Goal: Task Accomplishment & Management: Use online tool/utility

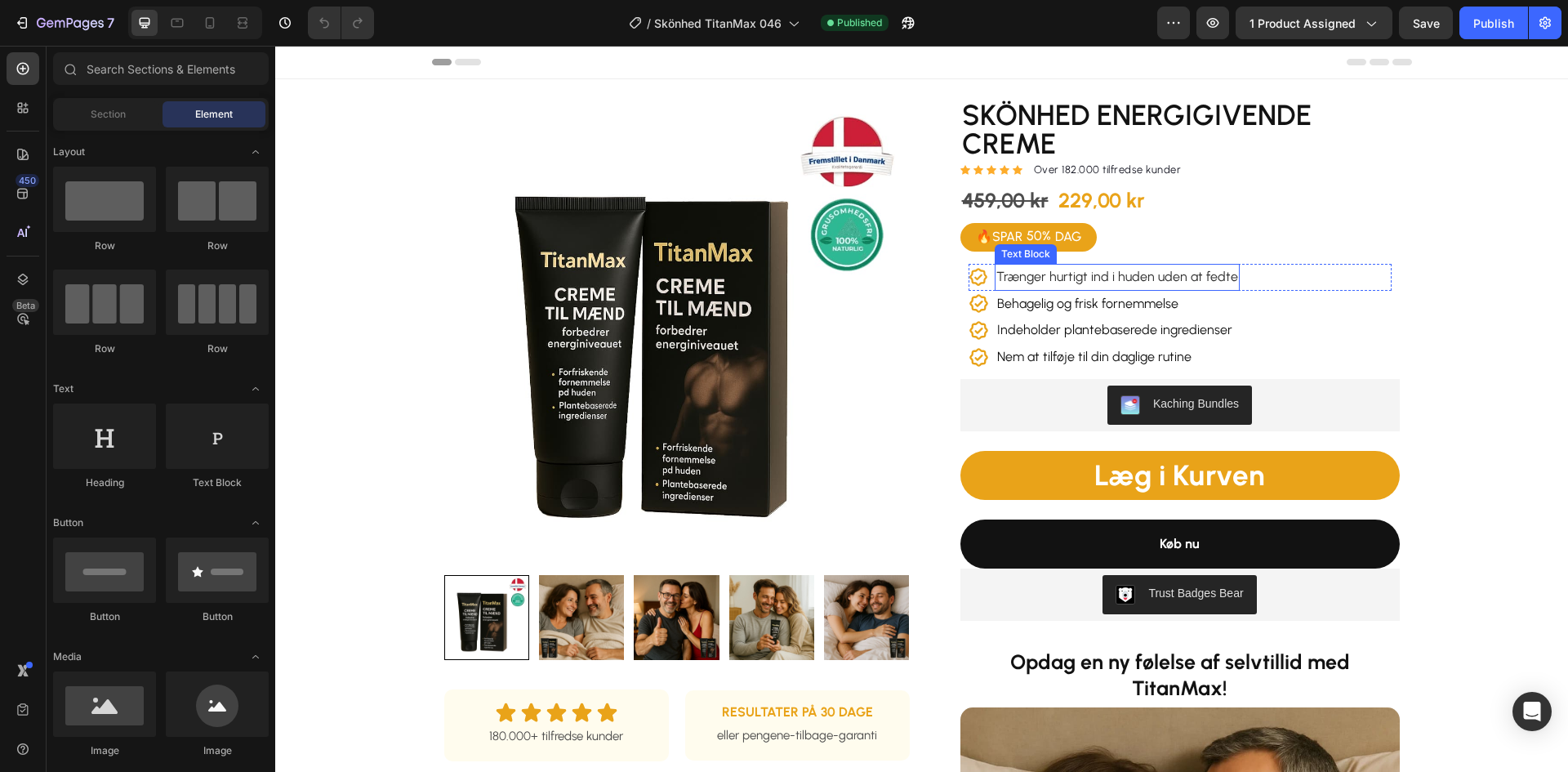
click at [1196, 275] on span "Trænger hurtigt ind i huden uden at fedte" at bounding box center [1116, 277] width 242 height 15
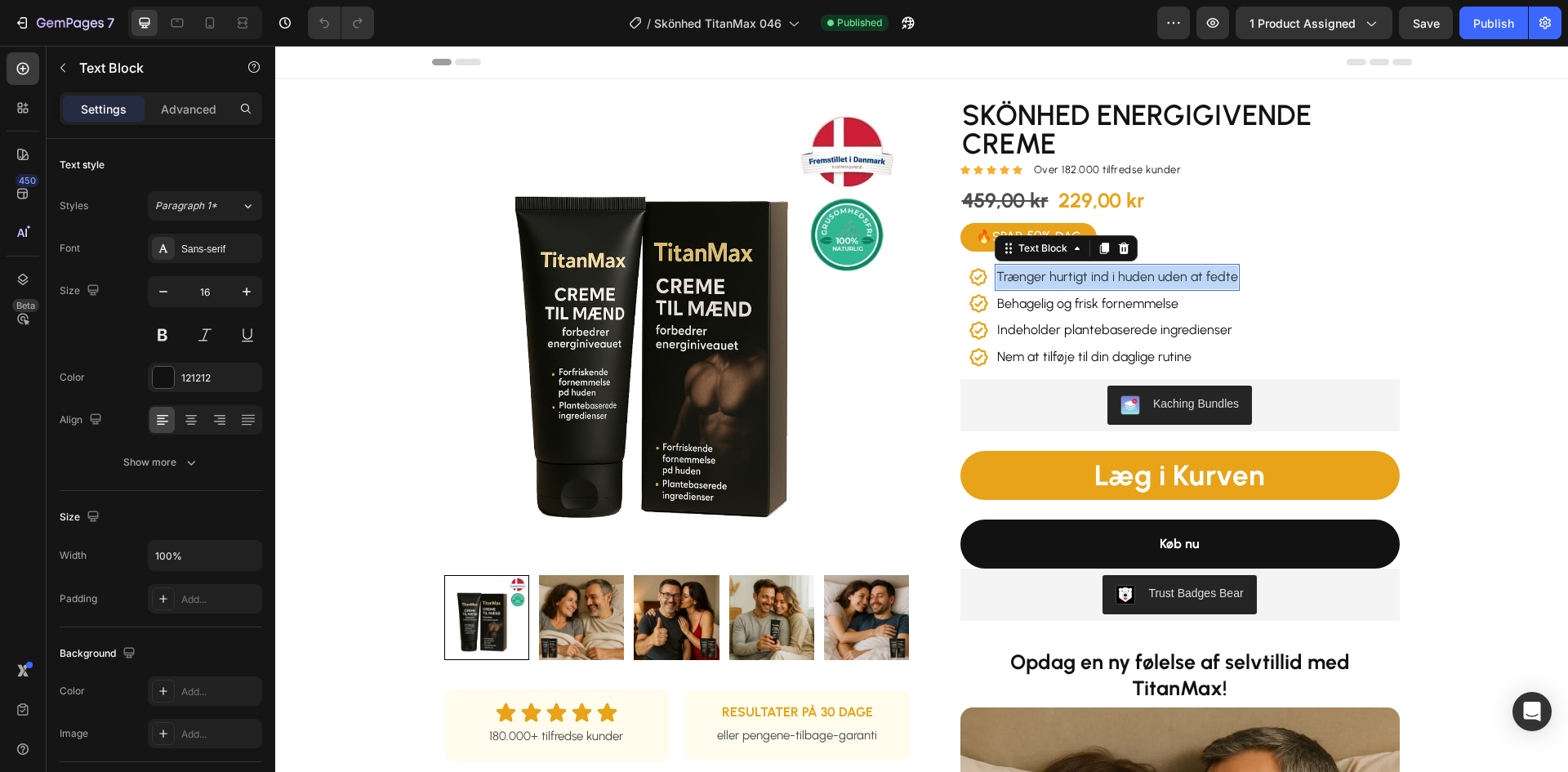
click at [1196, 275] on span "Trænger hurtigt ind i huden uden at fedte" at bounding box center [1116, 277] width 242 height 15
click at [1091, 304] on p "Behagelig og frisk fornemmelse" at bounding box center [1087, 304] width 181 height 24
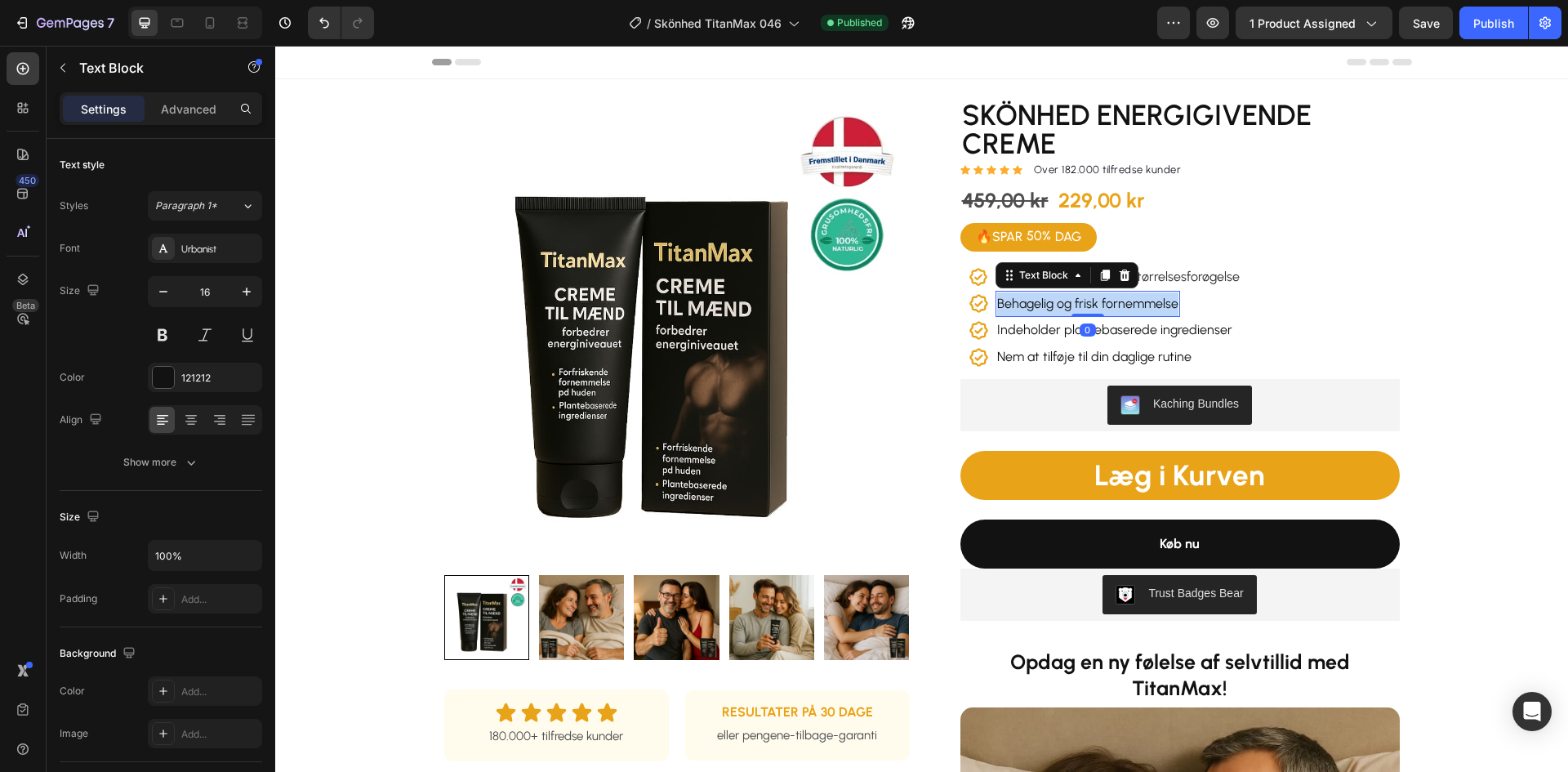
click at [1091, 304] on p "Behagelig og frisk fornemmelse" at bounding box center [1087, 304] width 181 height 24
click at [1103, 330] on p "Indeholder plantebaserede ingredienser" at bounding box center [1114, 330] width 235 height 24
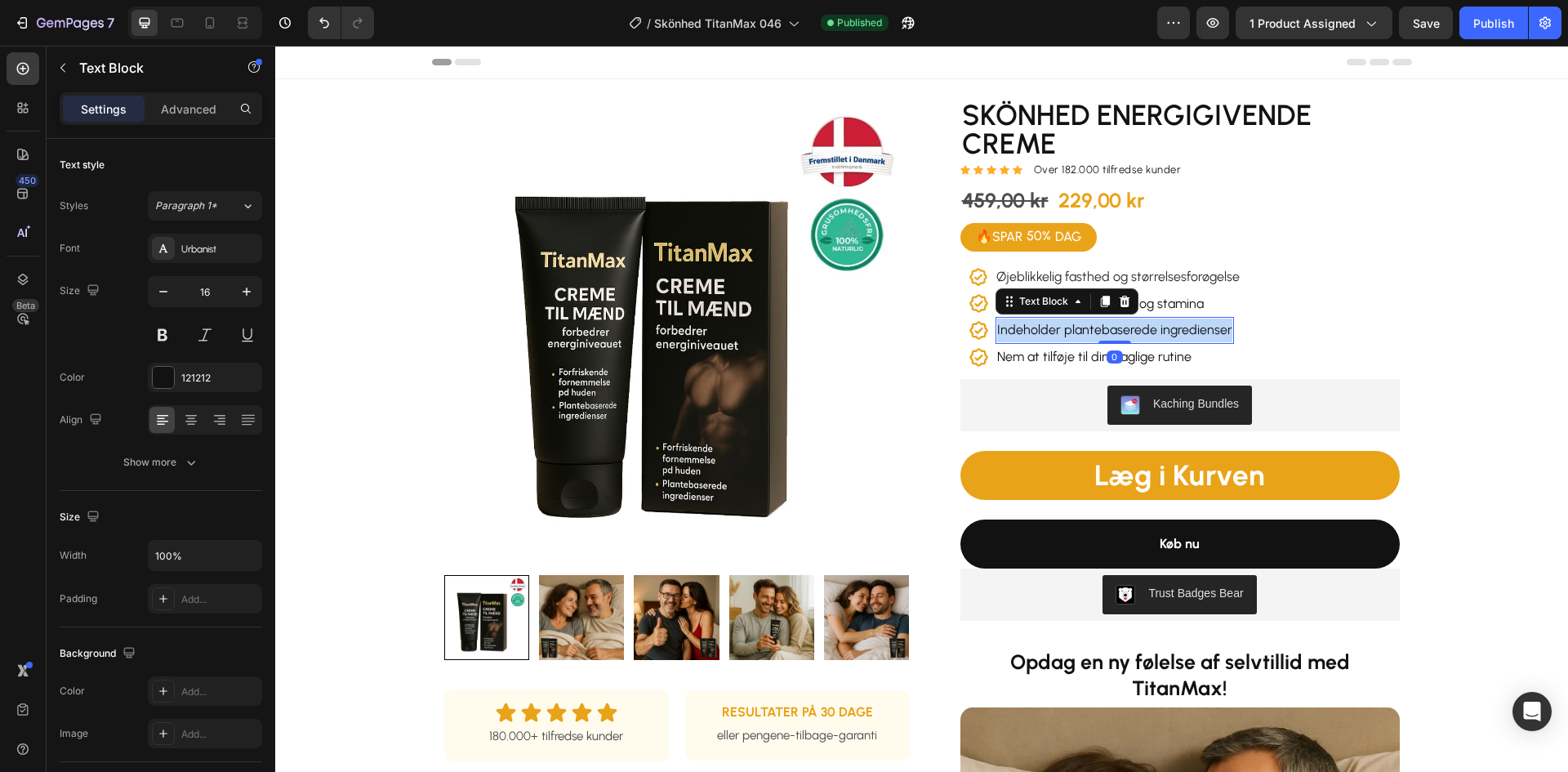
click at [1103, 330] on p "Indeholder plantebaserede ingredienser" at bounding box center [1114, 330] width 235 height 24
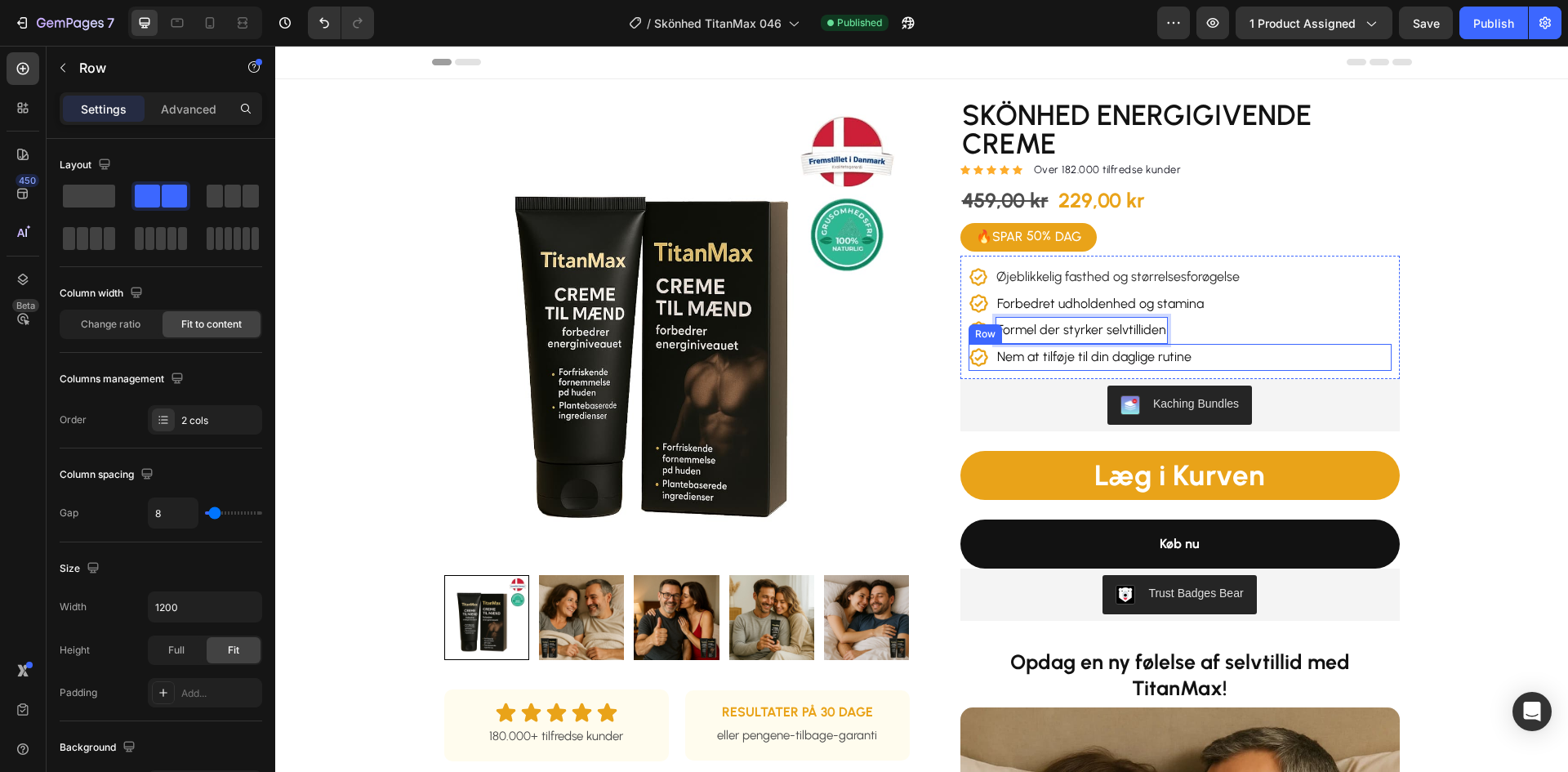
click at [1249, 365] on div "Icon Nem at tilføje til din daglige rutine Text [GEOGRAPHIC_DATA]" at bounding box center [1179, 358] width 423 height 27
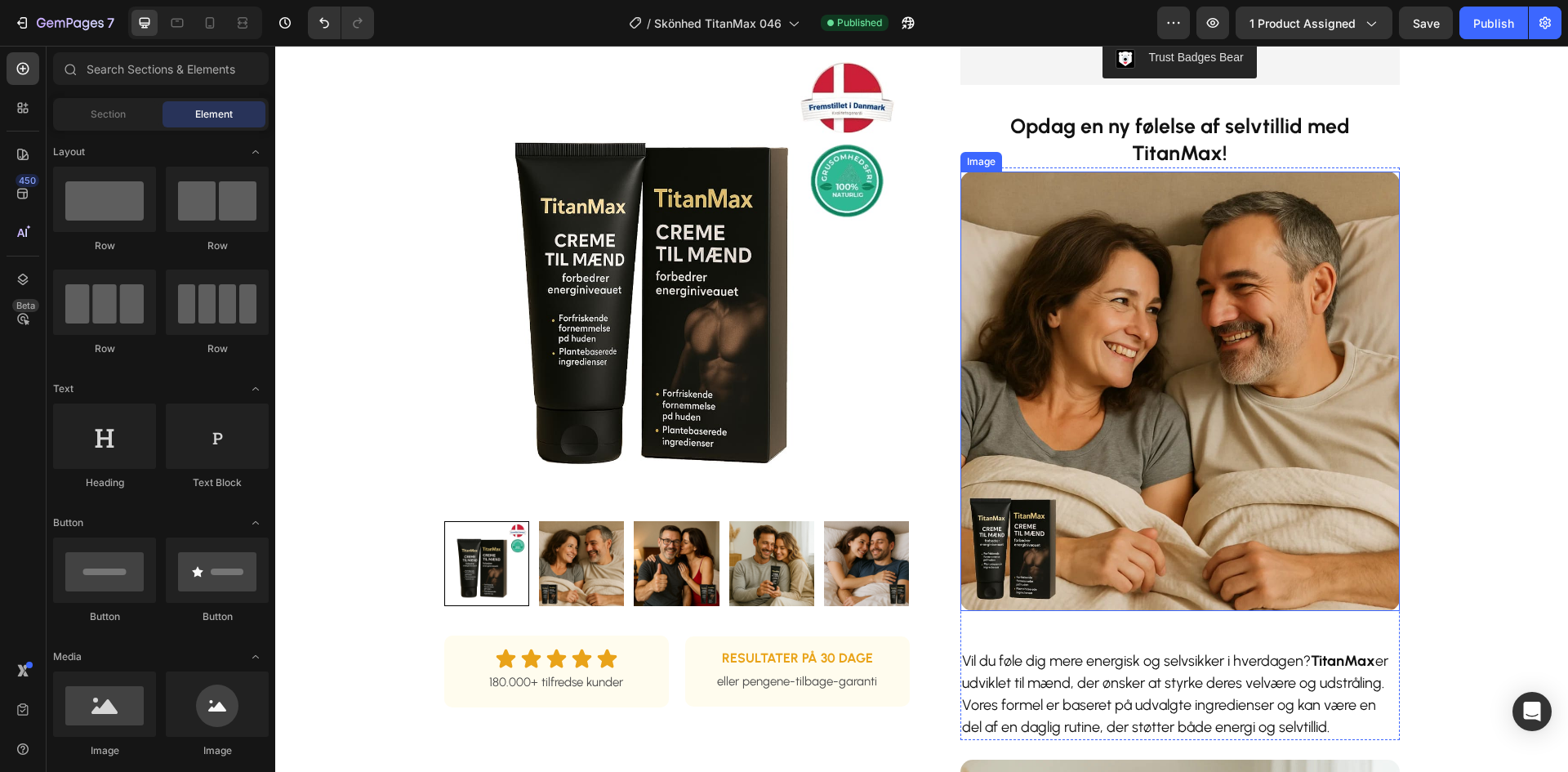
scroll to position [490, 0]
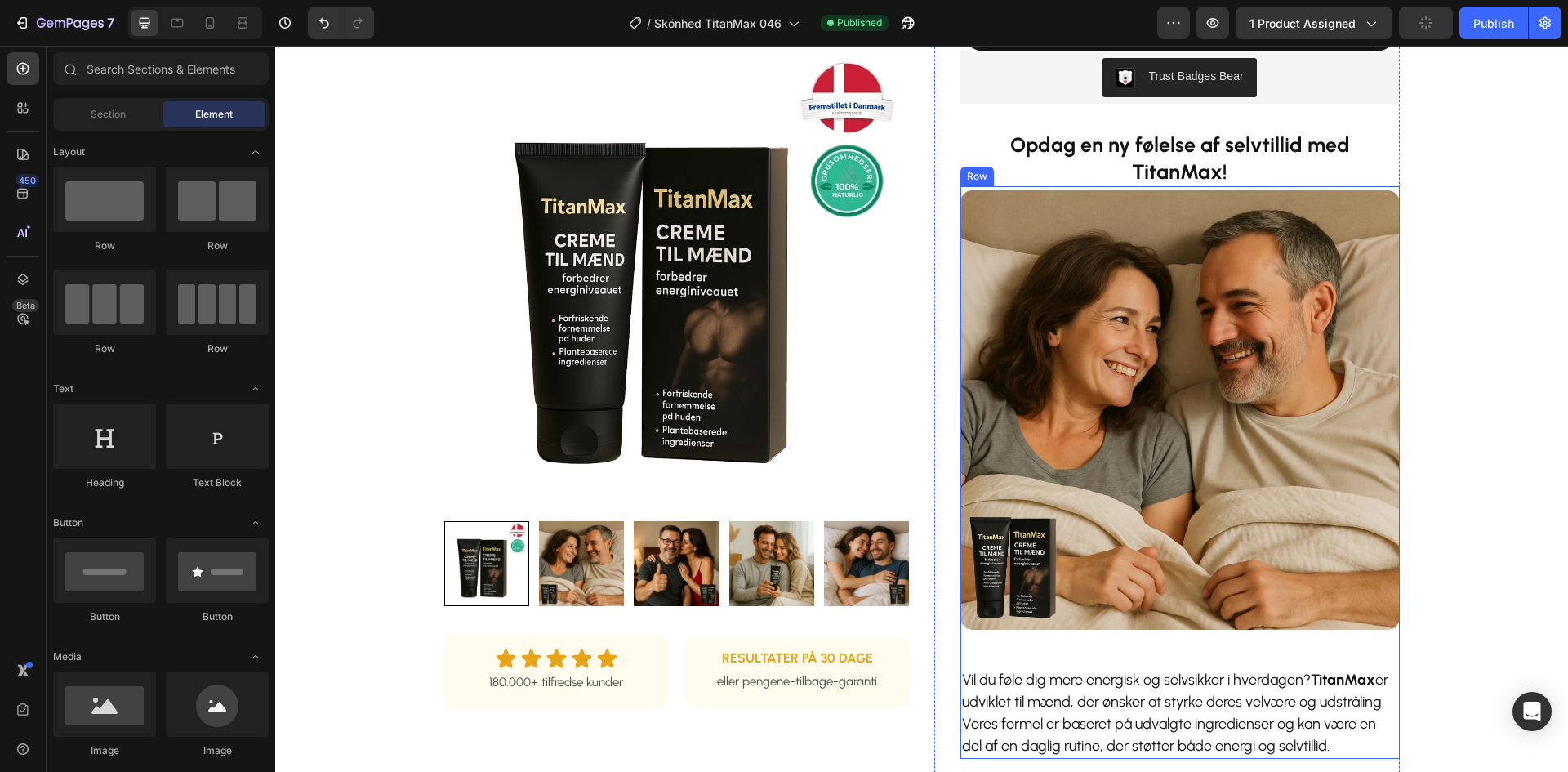
click at [1096, 148] on strong "Opdag en ny følelse af selvtillid med TitanMax!" at bounding box center [1180, 158] width 340 height 51
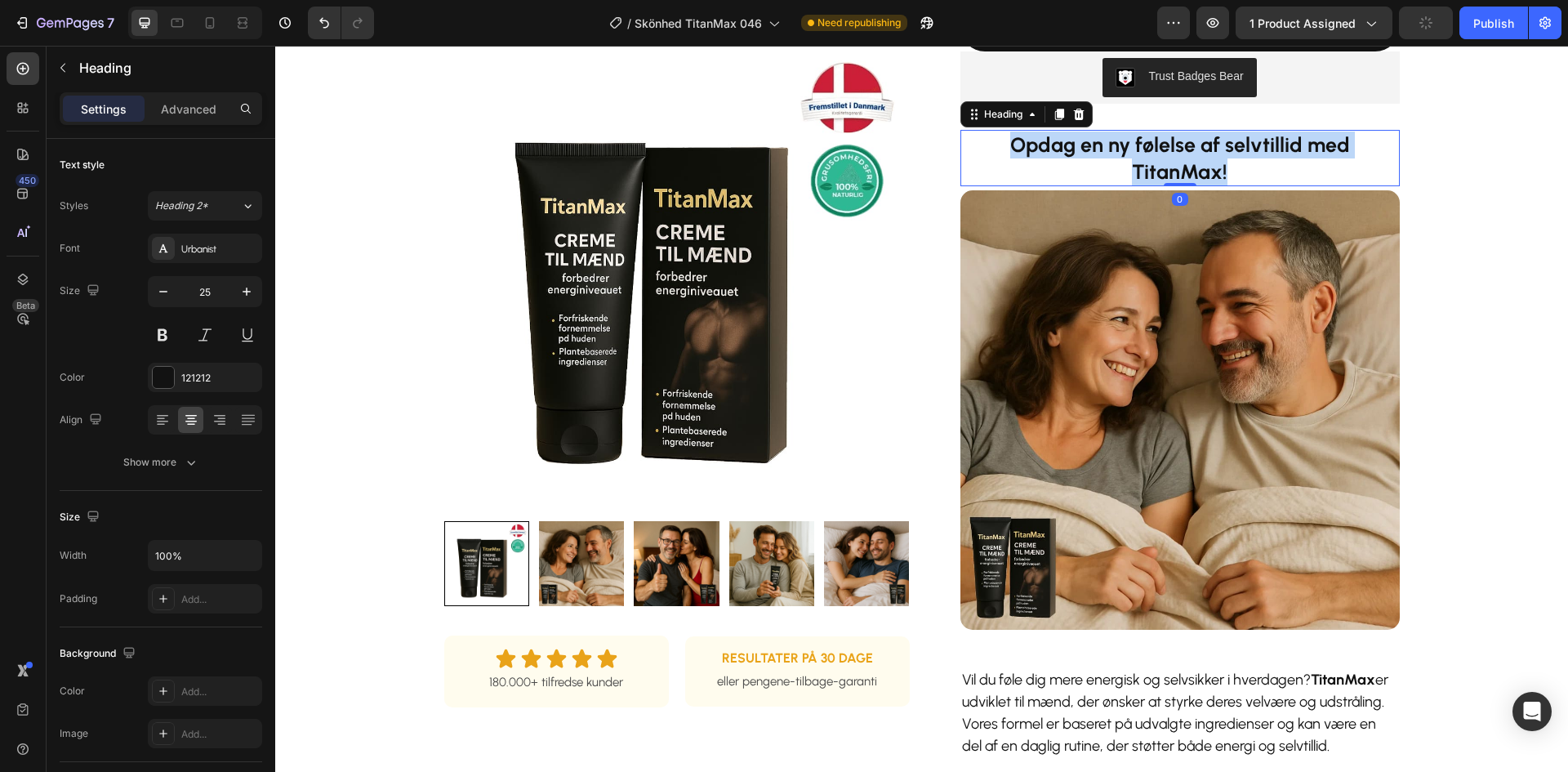
click at [1095, 146] on strong "Opdag en ny følelse af selvtillid med TitanMax!" at bounding box center [1180, 158] width 340 height 51
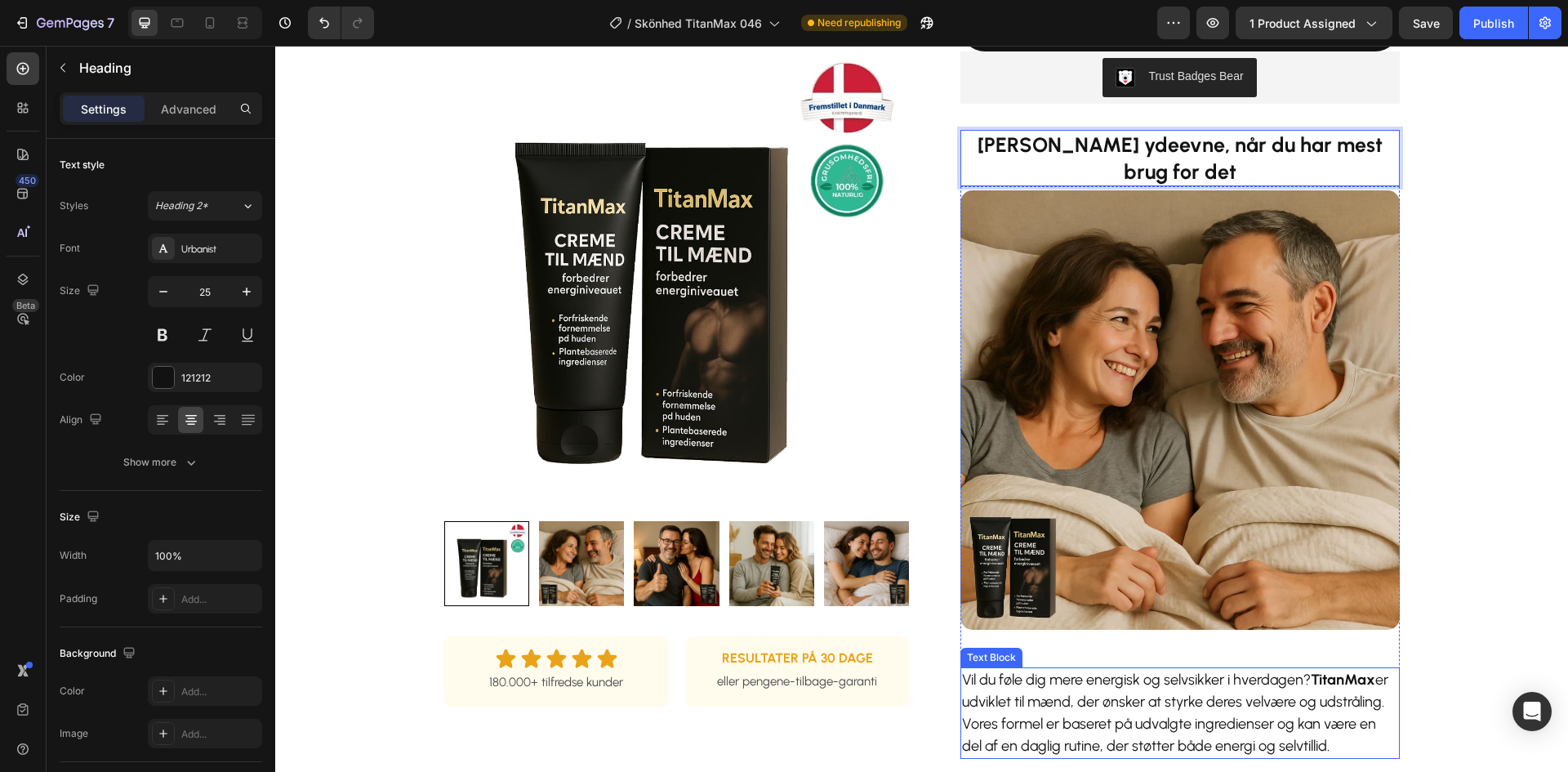
click at [1180, 716] on p "Vil du føle dig mere energisk og selvsikker i hverdagen? TitanMax er udviklet t…" at bounding box center [1179, 712] width 436 height 88
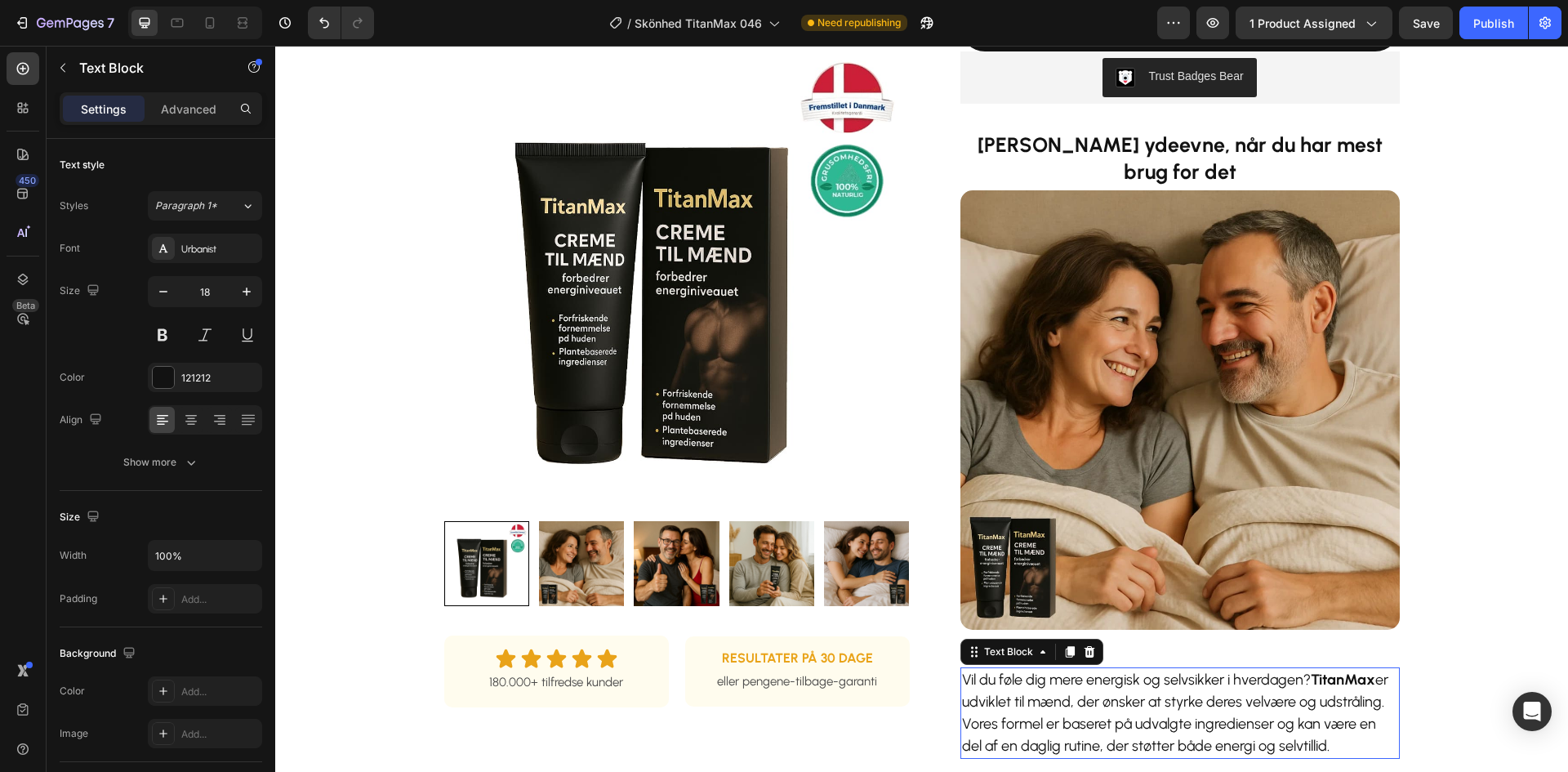
click at [1180, 716] on p "Vil du føle dig mere energisk og selvsikker i hverdagen? TitanMax er udviklet t…" at bounding box center [1179, 712] width 436 height 88
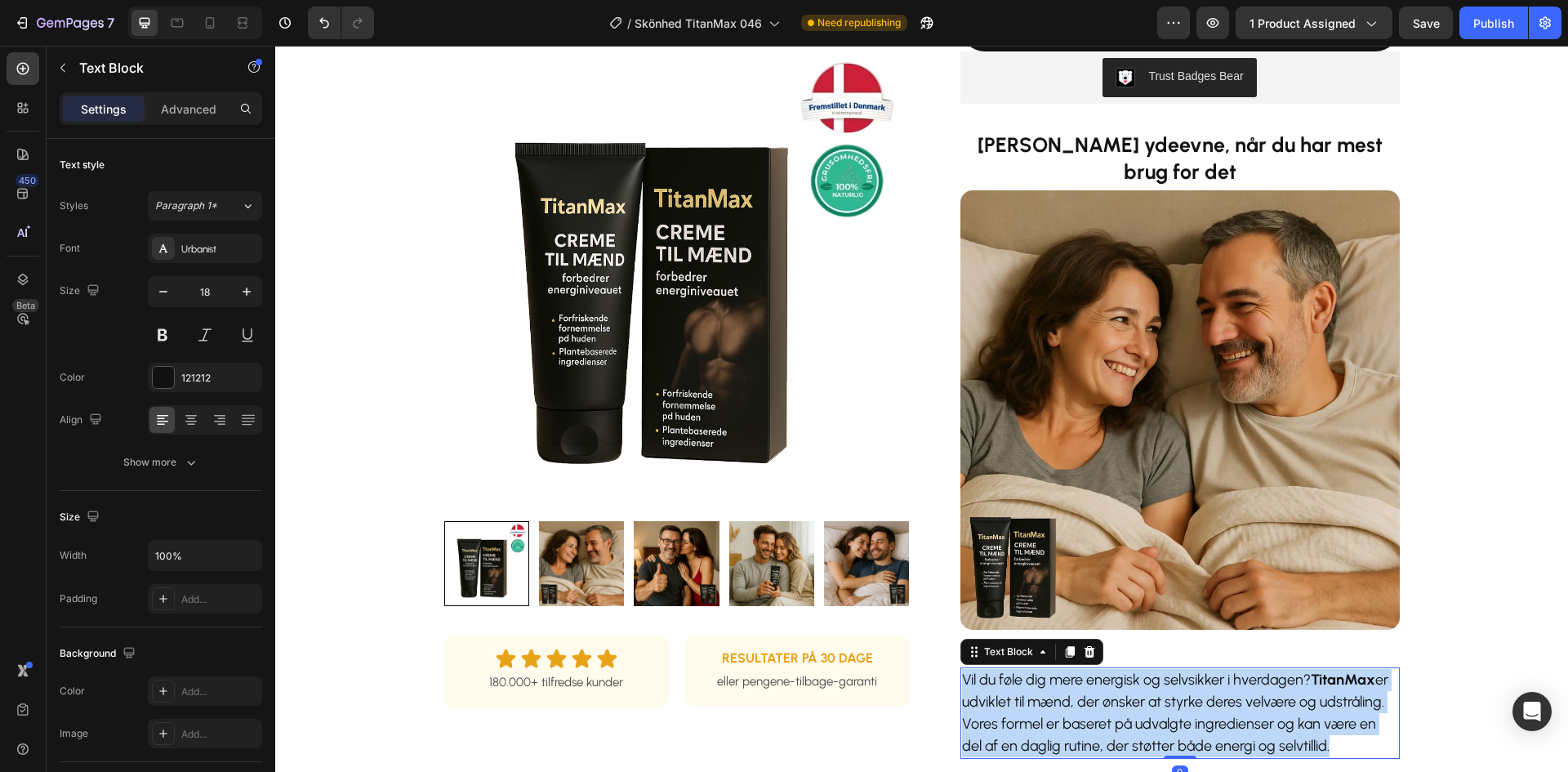
click at [1180, 716] on p "Vil du føle dig mere energisk og selvsikker i hverdagen? TitanMax er udviklet t…" at bounding box center [1179, 712] width 436 height 88
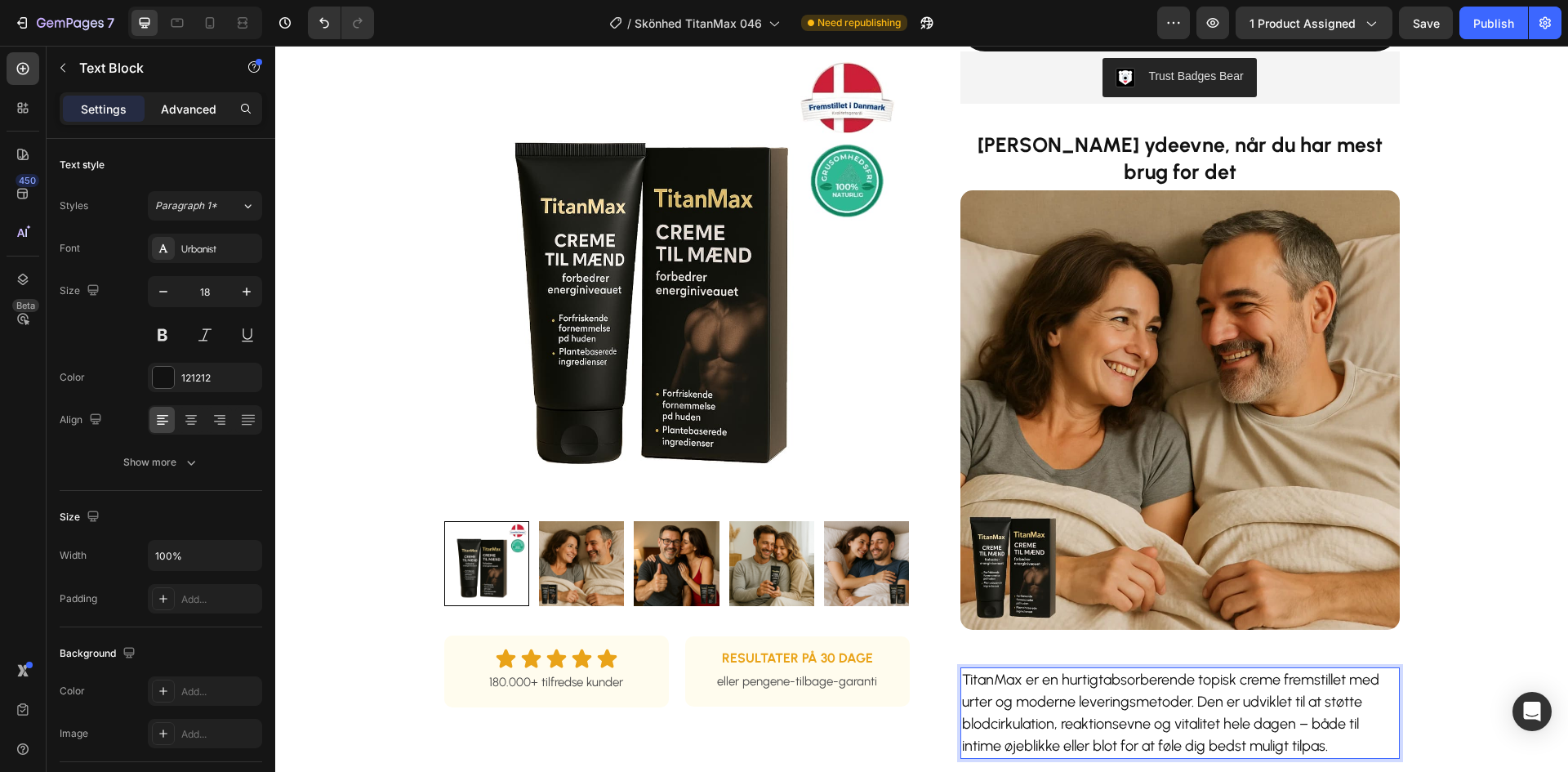
click at [177, 113] on p "Advanced" at bounding box center [188, 109] width 56 height 17
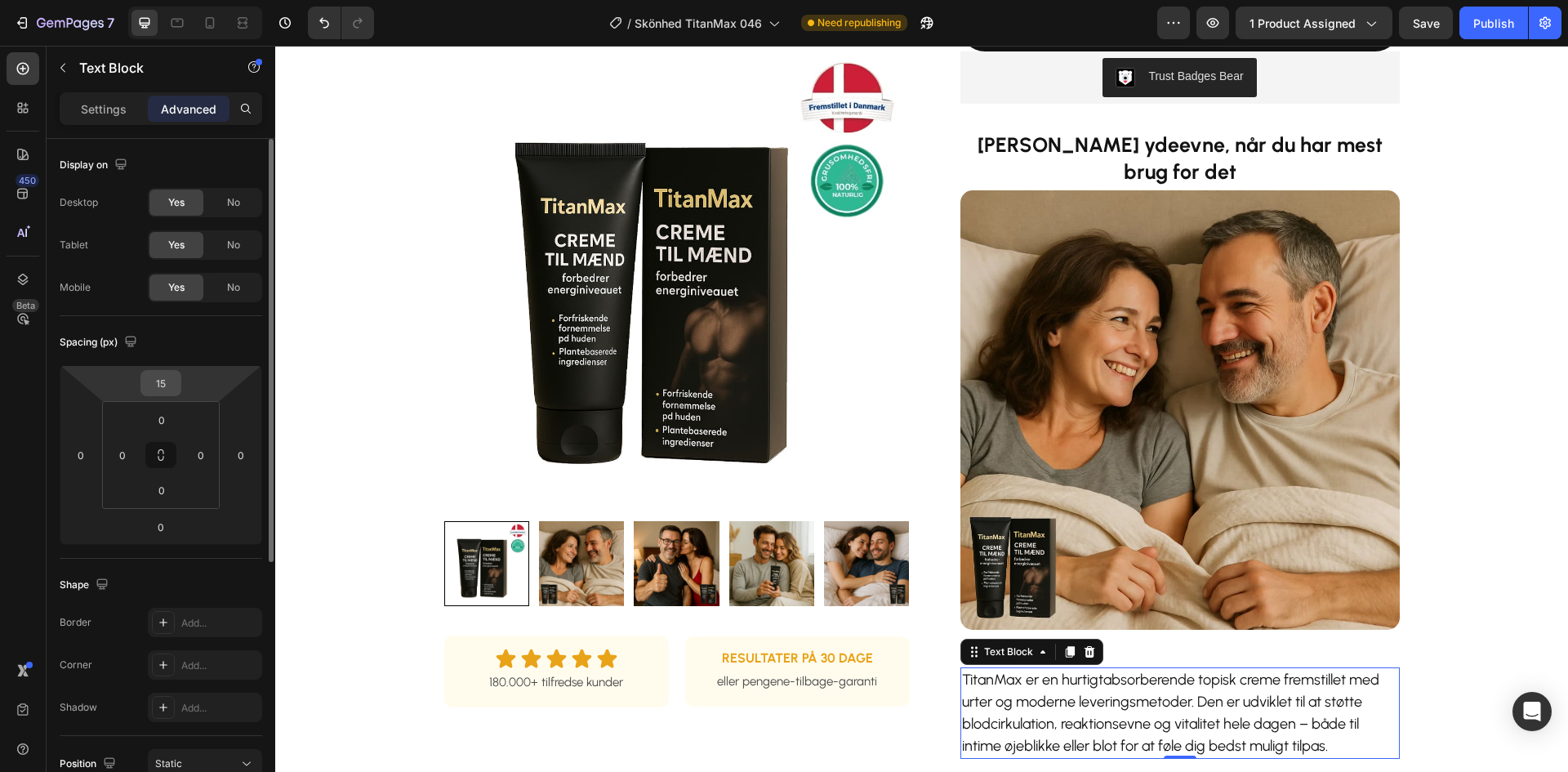
click at [159, 373] on input "15" at bounding box center [161, 383] width 32 height 25
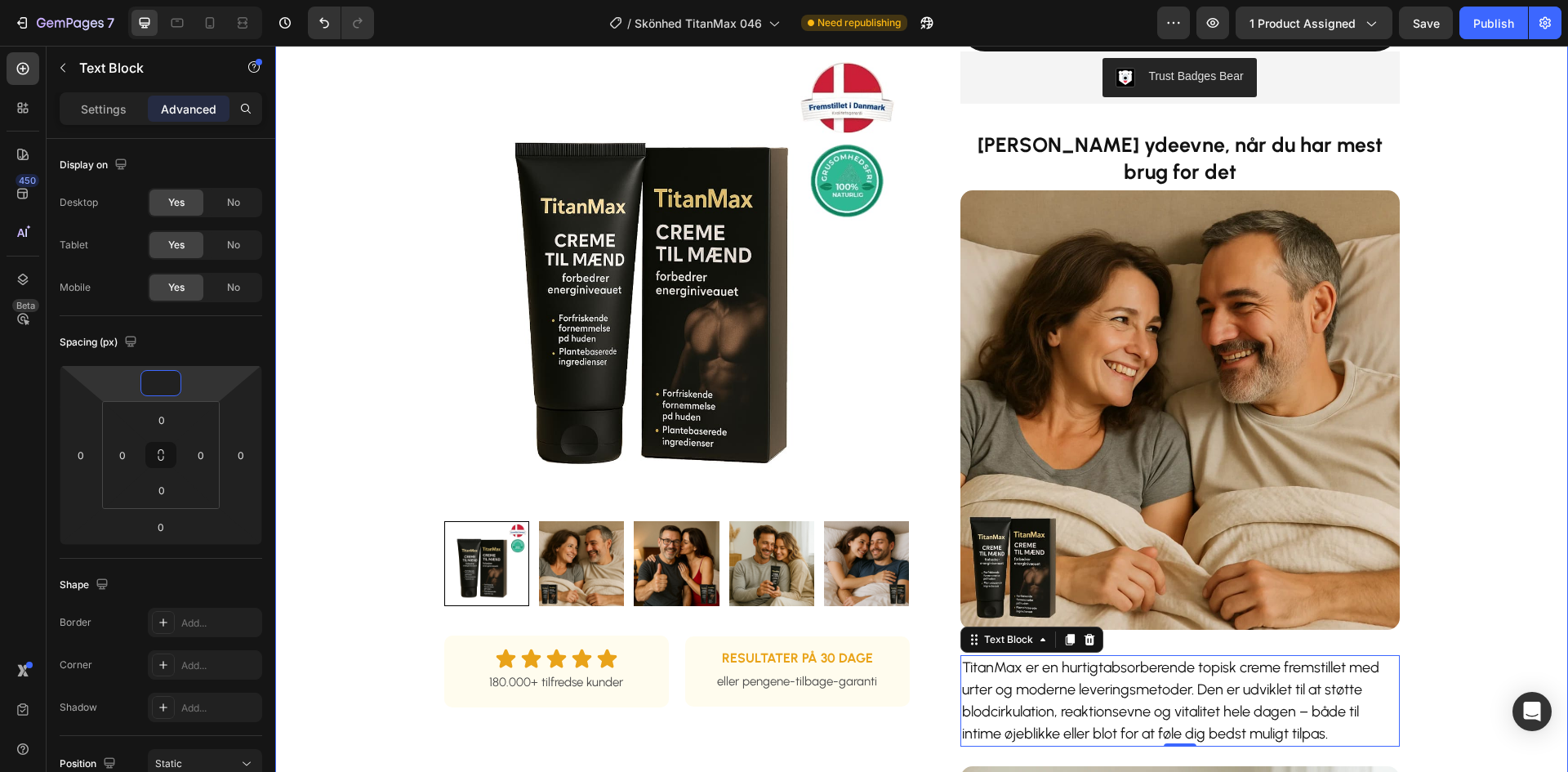
click at [1554, 518] on div "Product Images Row Icon Icon Icon Icon Icon Icon List 180.000+ tilfredse kunder…" at bounding box center [921, 605] width 1292 height 2032
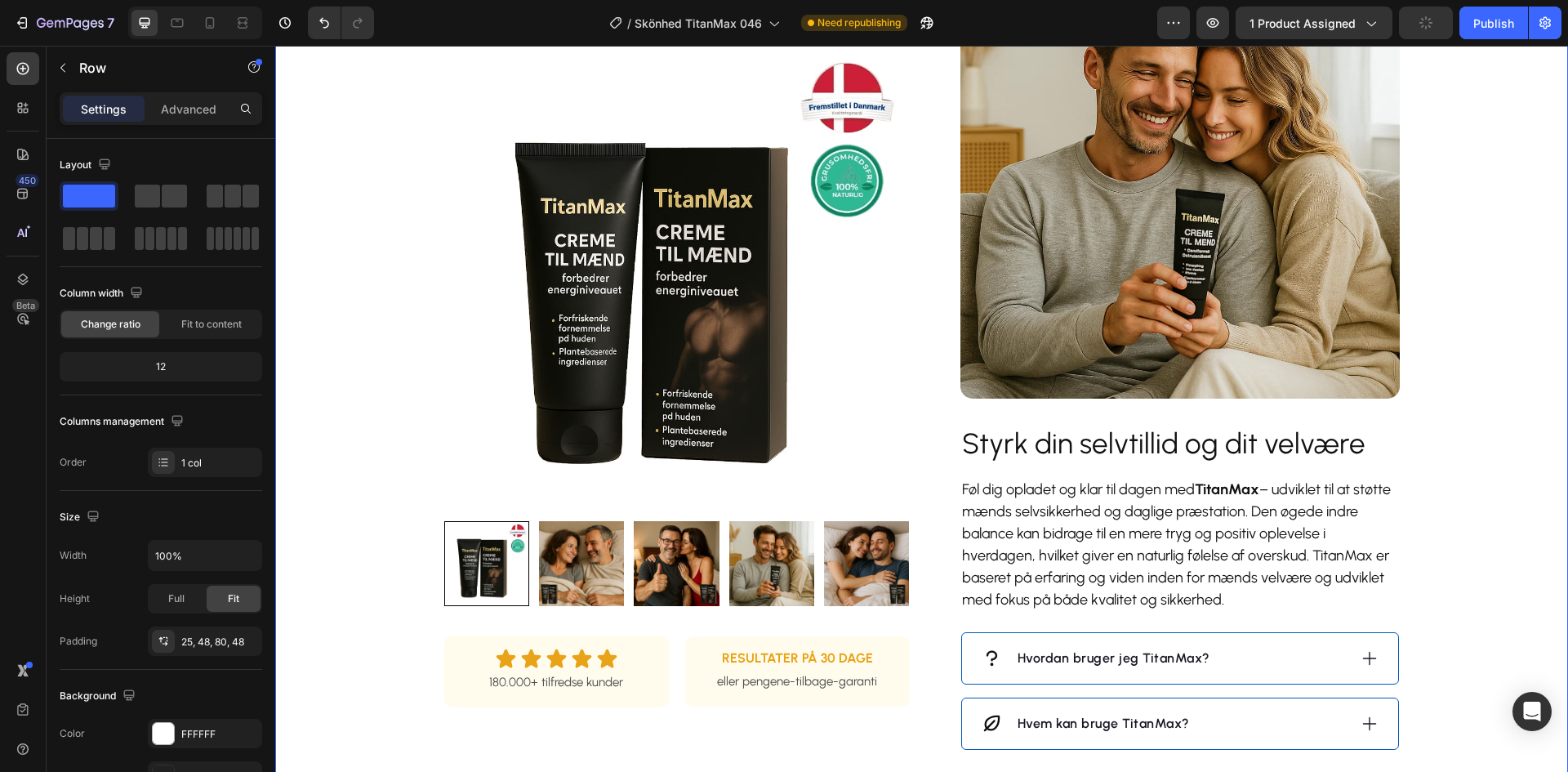
scroll to position [1307, 0]
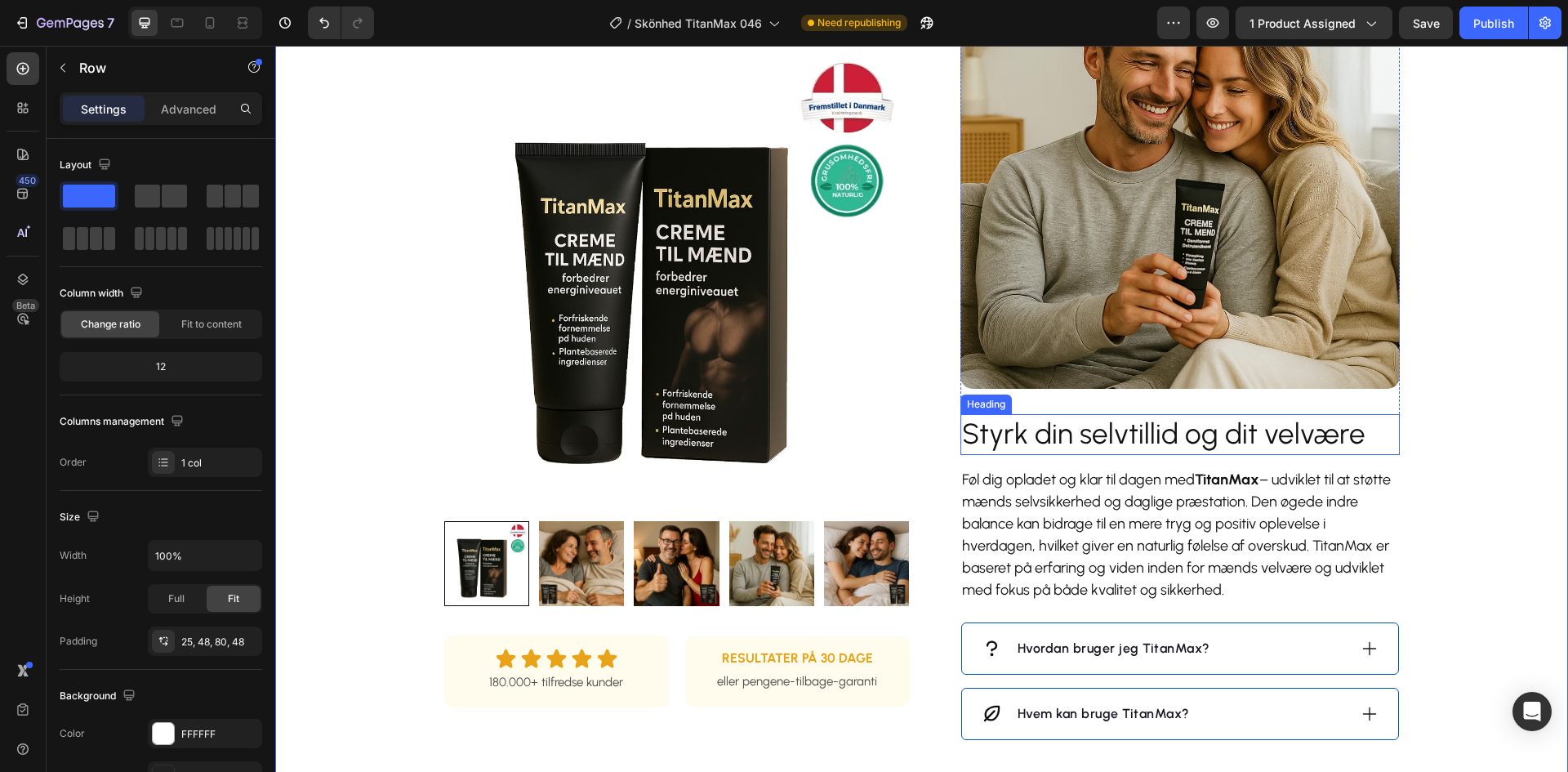
click at [1149, 433] on h2 "Styrk din selvtillid og dit velvære" at bounding box center [1179, 435] width 439 height 41
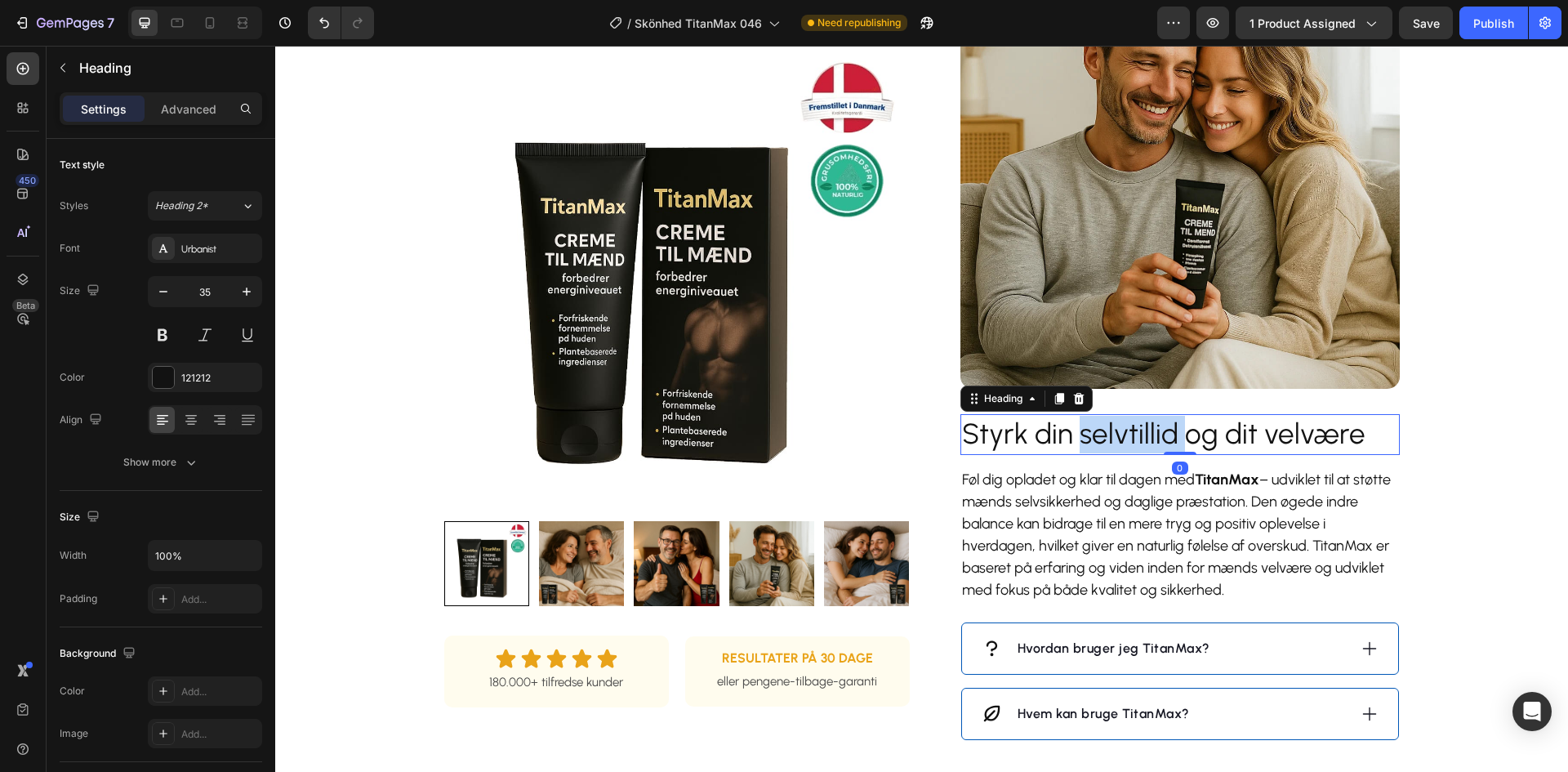
click at [1149, 433] on h2 "Styrk din selvtillid og dit velvære" at bounding box center [1179, 435] width 439 height 41
click at [1149, 433] on p "Styrk din selvtillid og dit velvære" at bounding box center [1179, 435] width 436 height 38
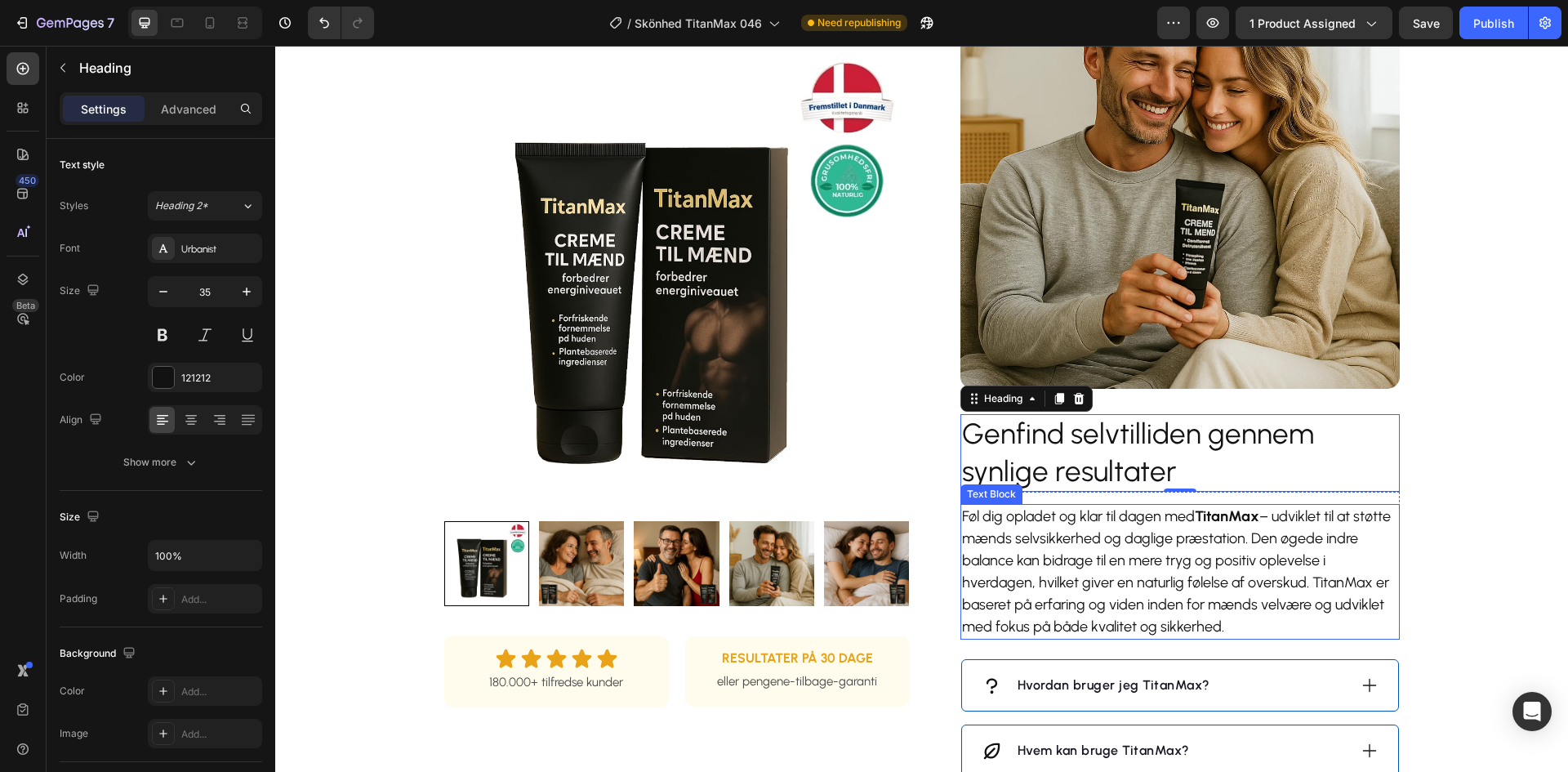
click at [1182, 559] on p "Føl dig opladet og klar til dagen med TitanMax – udviklet til at støtte mænds s…" at bounding box center [1179, 571] width 436 height 132
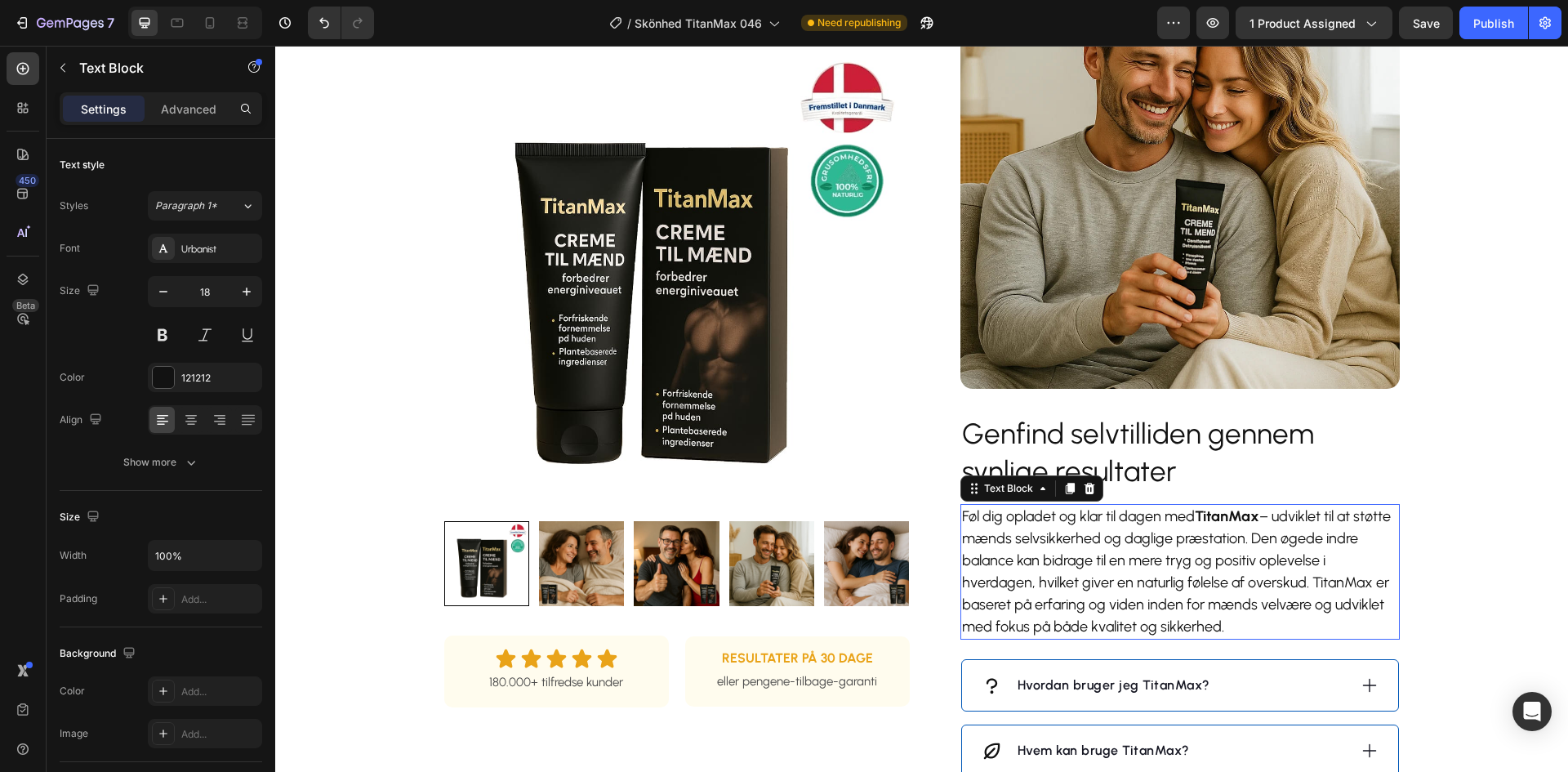
click at [1182, 559] on p "Føl dig opladet og klar til dagen med TitanMax – udviklet til at støtte mænds s…" at bounding box center [1179, 571] width 436 height 132
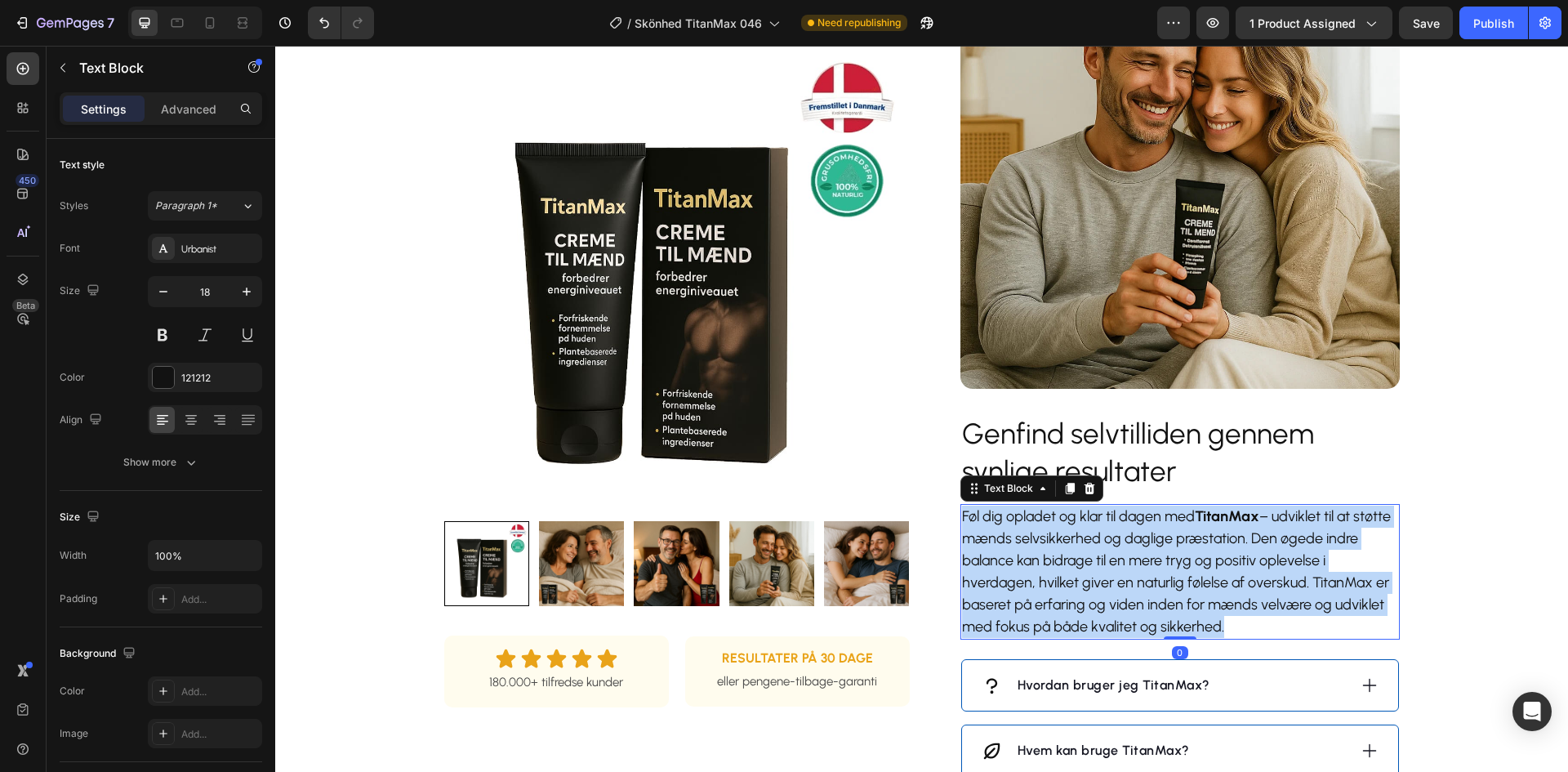
click at [1182, 559] on p "Føl dig opladet og klar til dagen med TitanMax – udviklet til at støtte mænds s…" at bounding box center [1179, 571] width 436 height 132
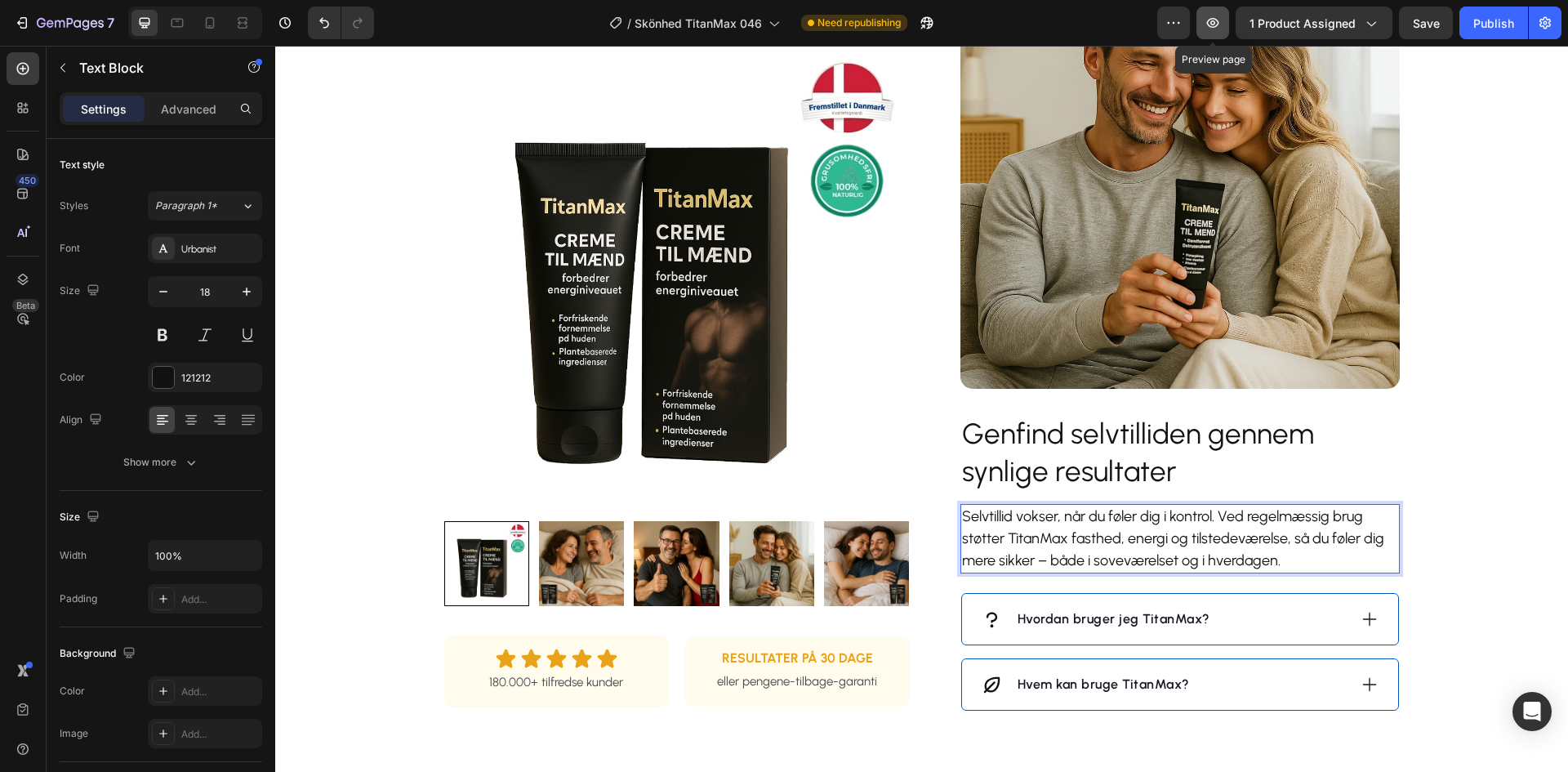
click at [1214, 20] on icon "button" at bounding box center [1212, 22] width 16 height 16
click at [1091, 616] on p "Hvordan bruger jeg TitanMax?" at bounding box center [1114, 618] width 193 height 20
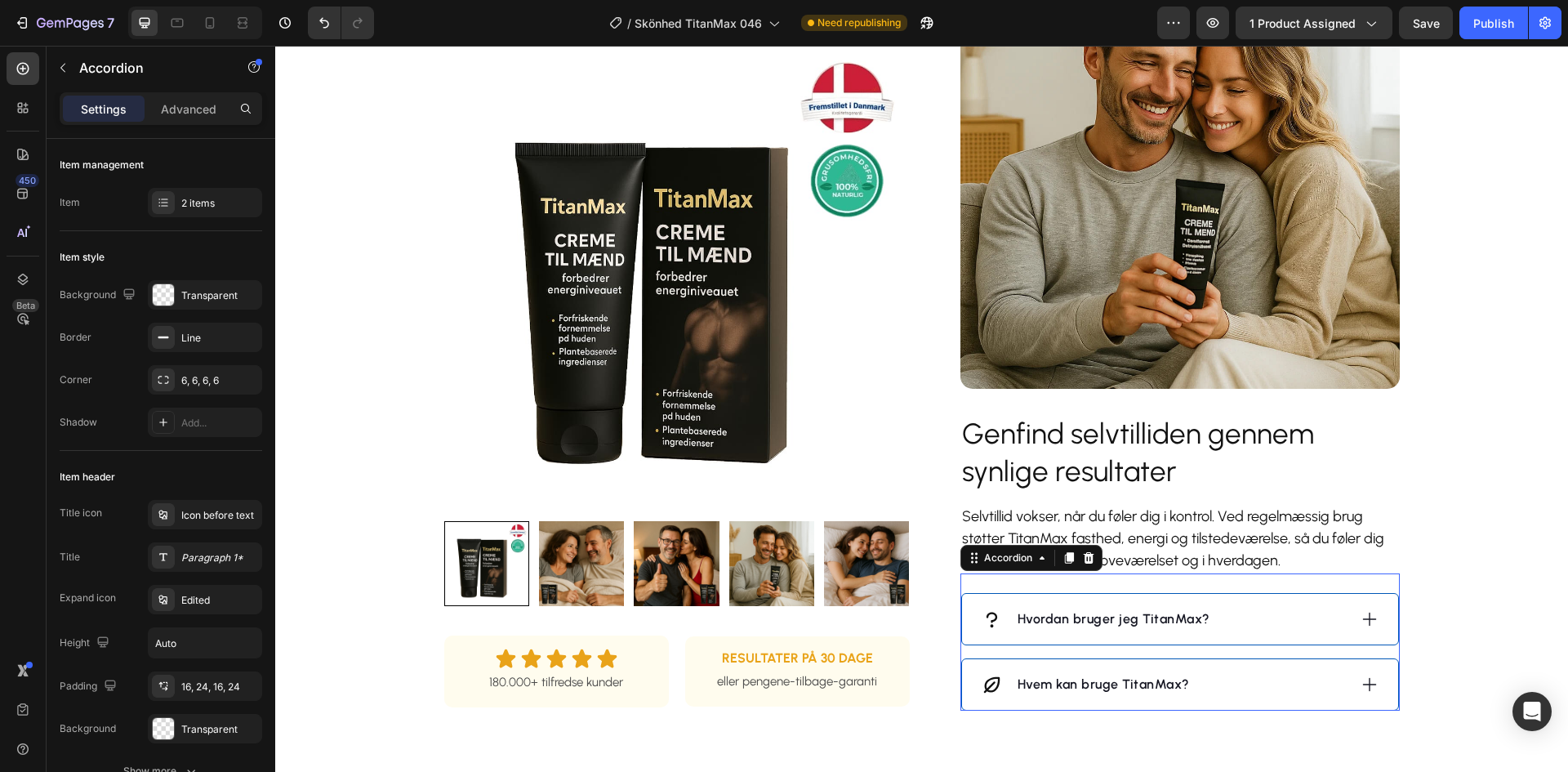
click at [1091, 616] on p "Hvordan bruger jeg TitanMax?" at bounding box center [1114, 618] width 193 height 20
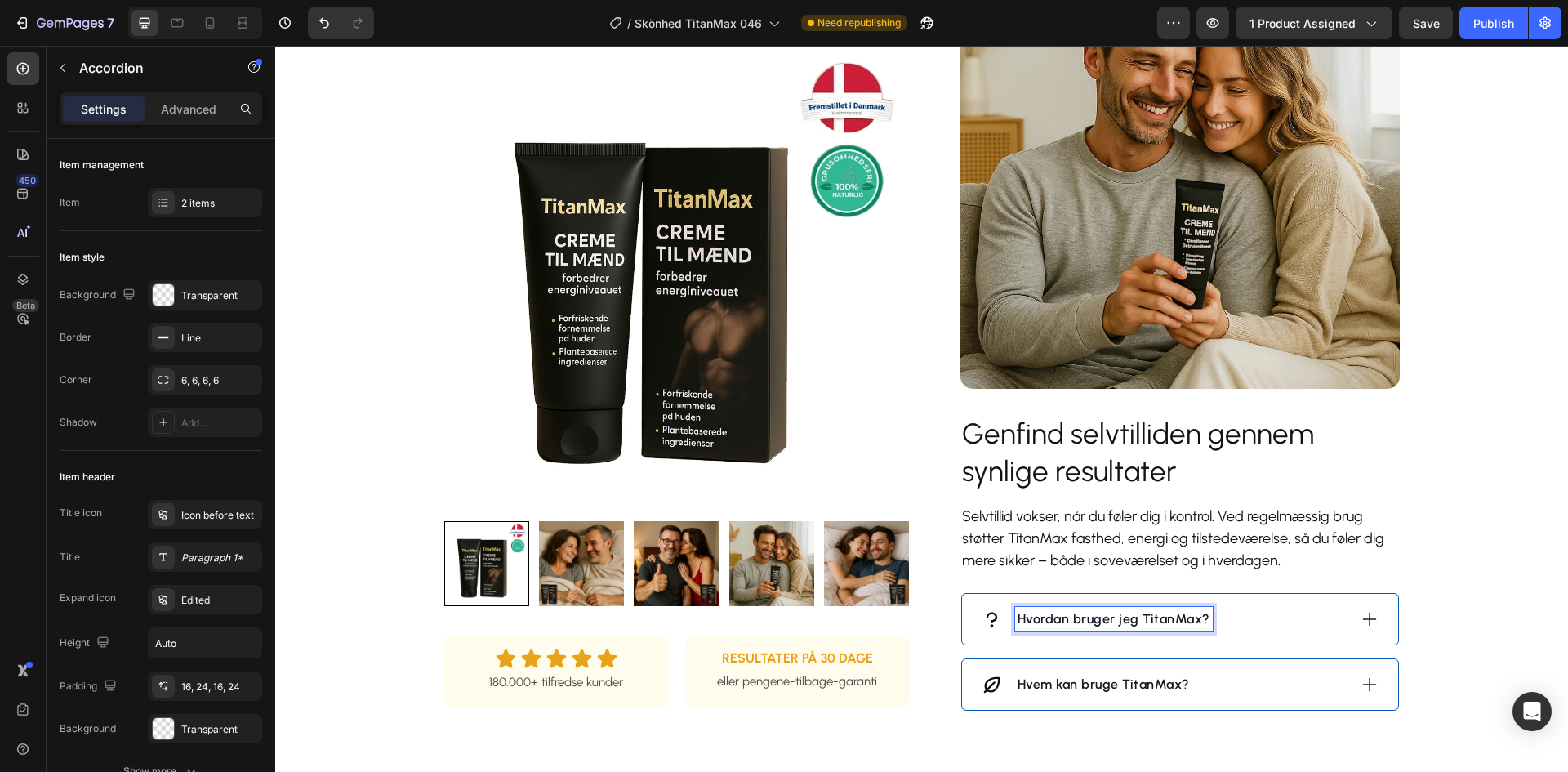
click at [1243, 618] on div "Hvordan bruger jeg TitanMax?" at bounding box center [1164, 618] width 366 height 25
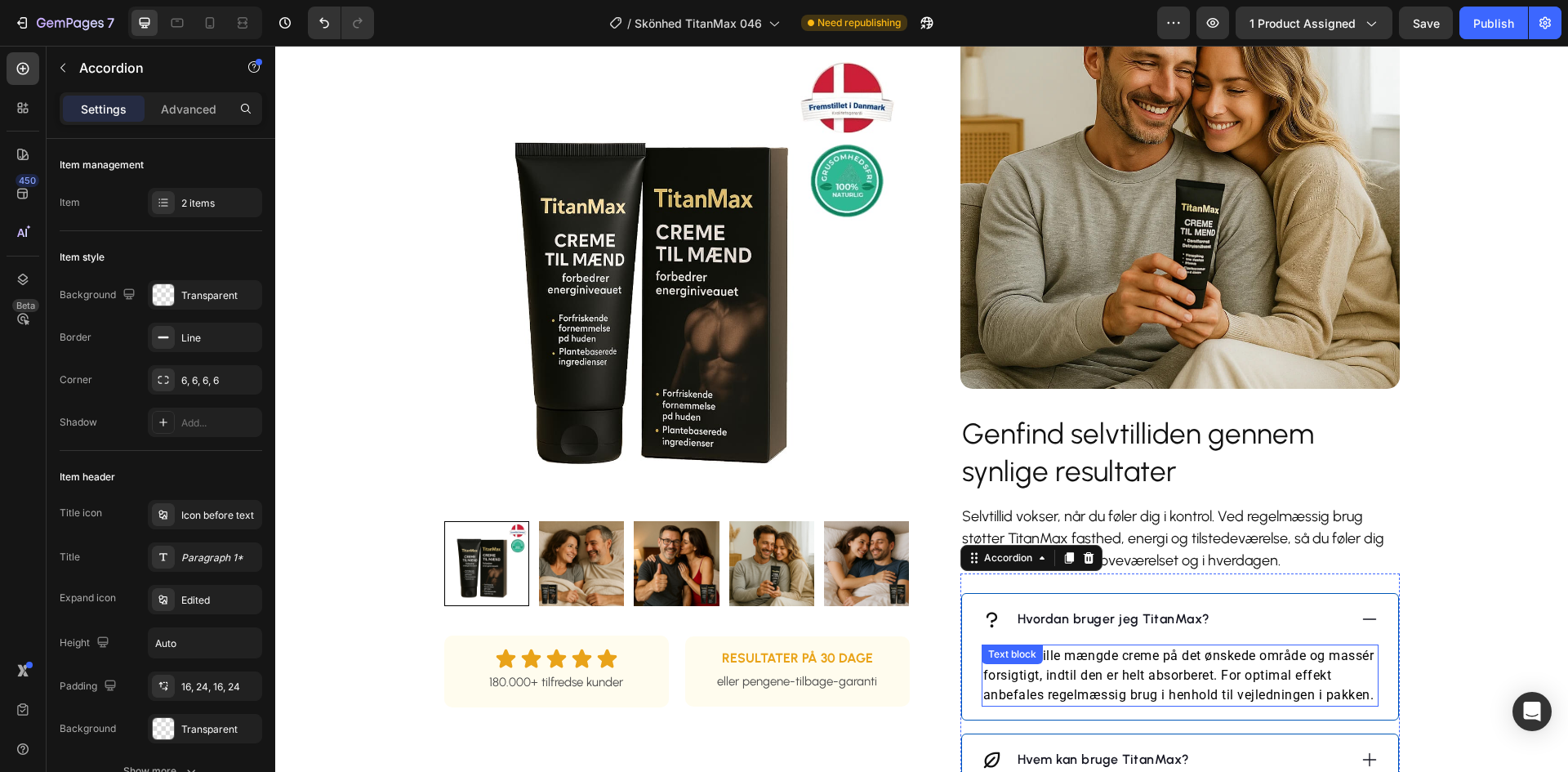
click at [1212, 675] on p "Påfør en lille mængde creme på det ønskede område og massér forsigtigt, indtil …" at bounding box center [1179, 675] width 394 height 59
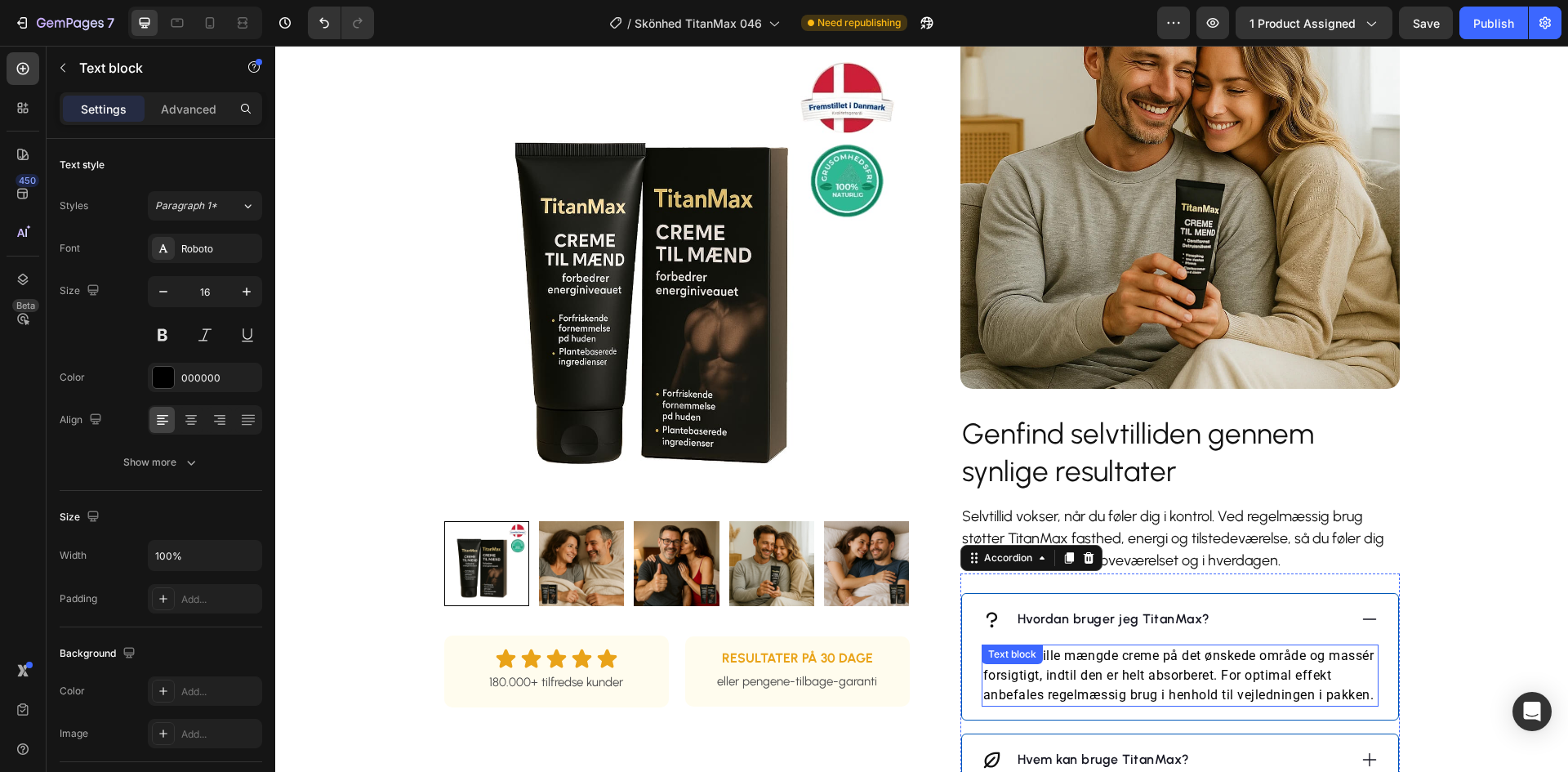
click at [1212, 675] on p "Påfør en lille mængde creme på det ønskede område og massér forsigtigt, indtil …" at bounding box center [1179, 675] width 394 height 59
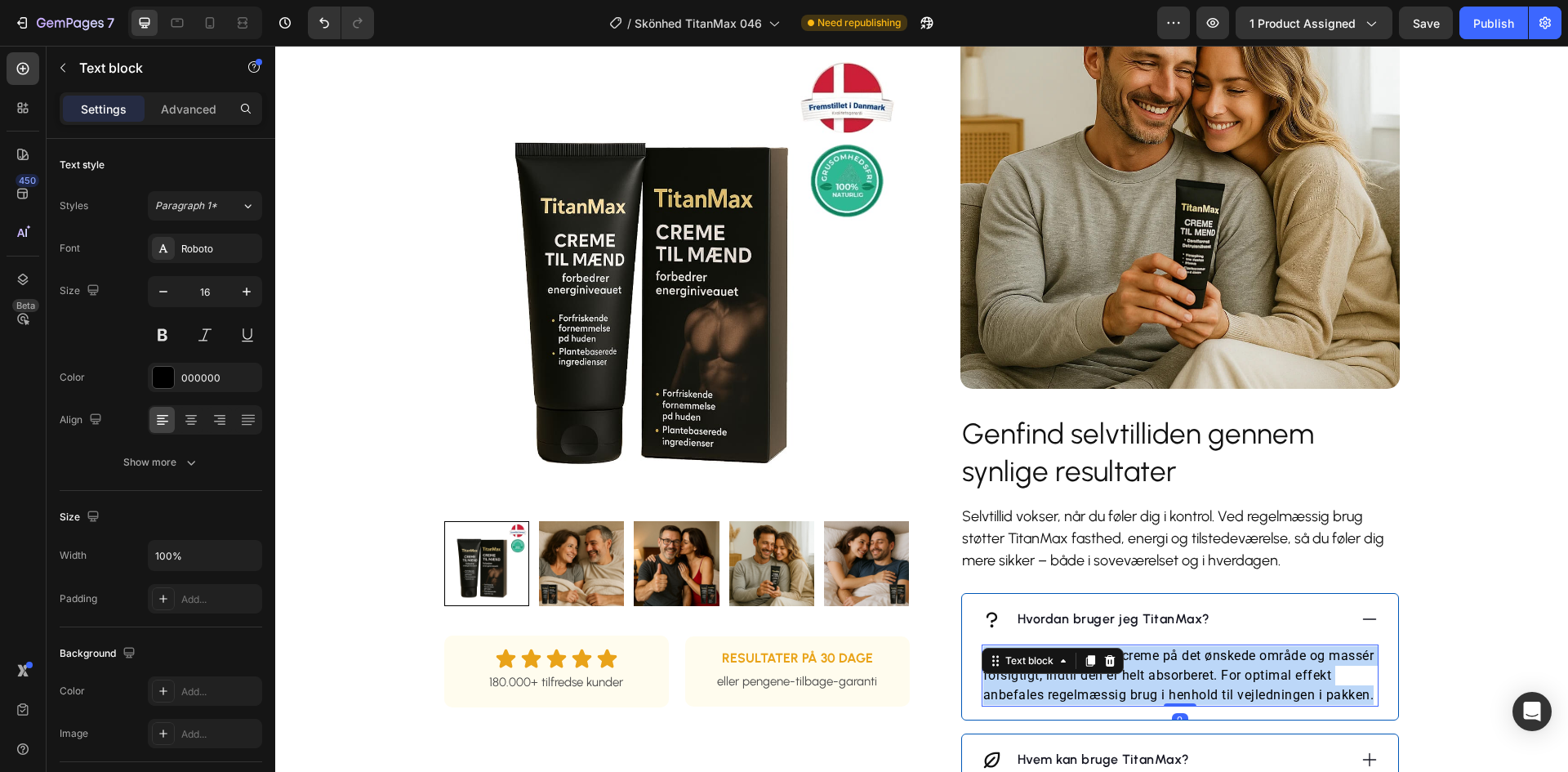
click at [1212, 675] on p "Påfør en lille mængde creme på det ønskede område og massér forsigtigt, indtil …" at bounding box center [1179, 675] width 394 height 59
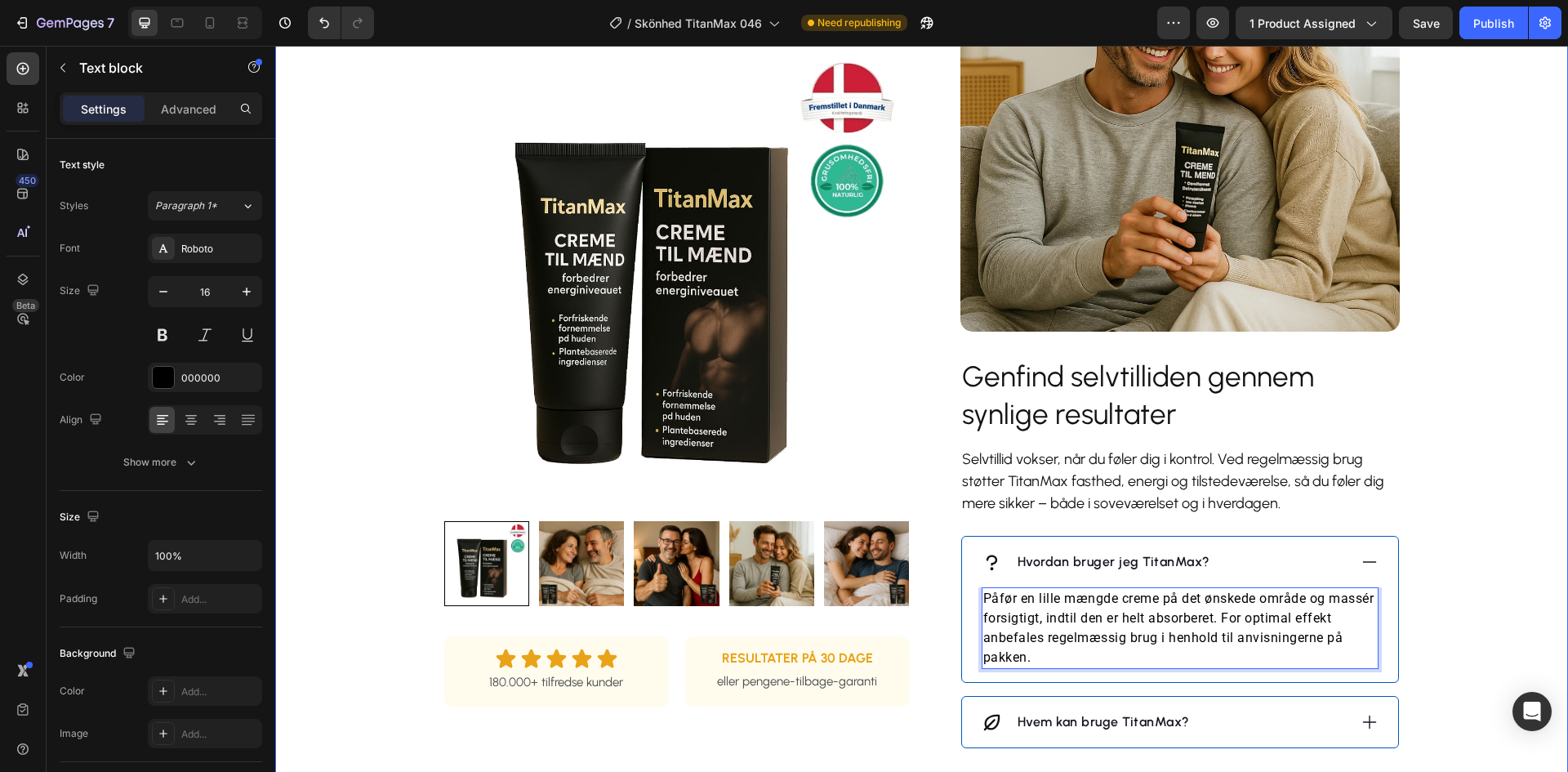
scroll to position [1552, 0]
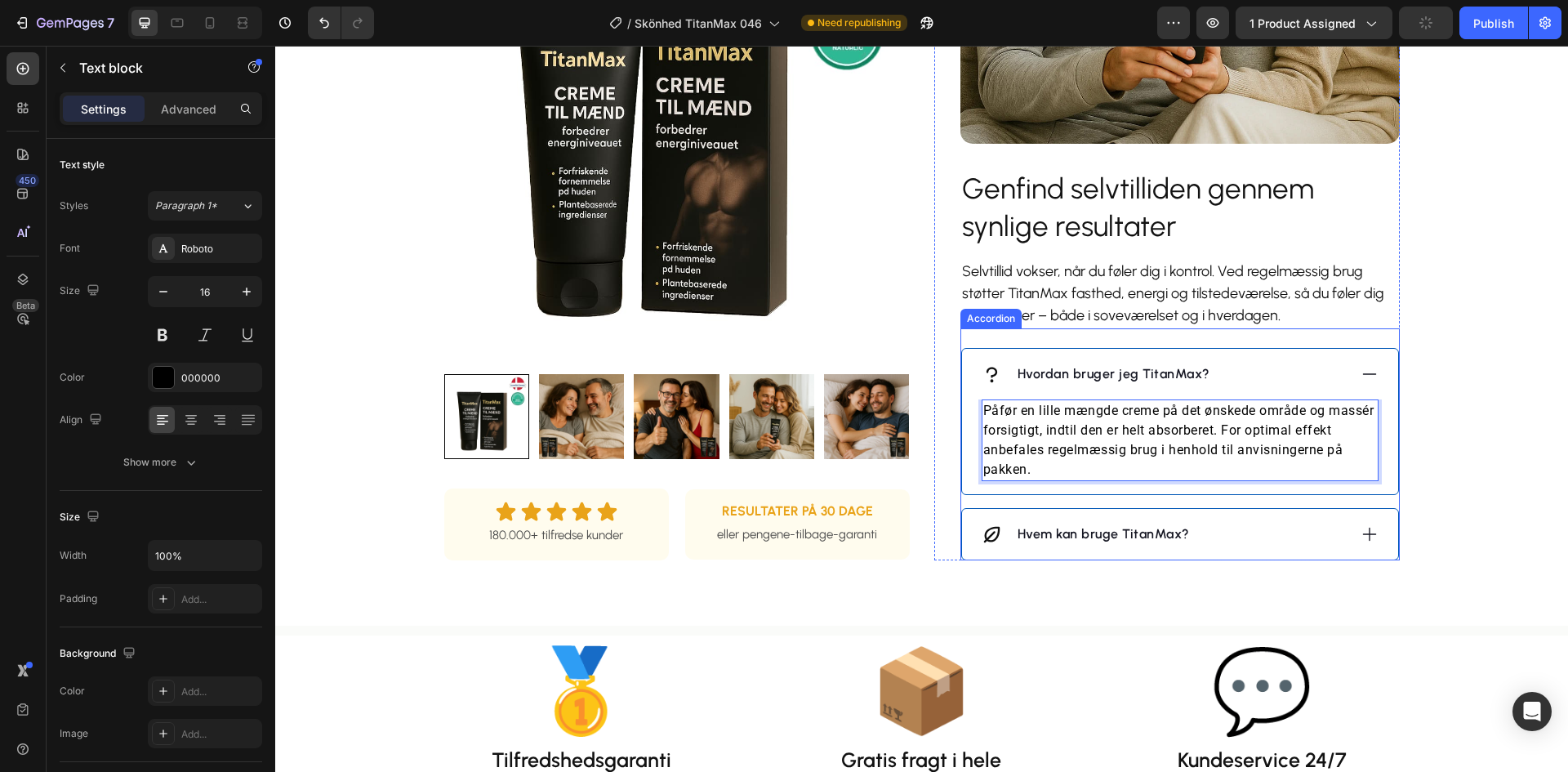
click at [1091, 535] on p "Hvem kan bruge TitanMax?" at bounding box center [1103, 534] width 173 height 20
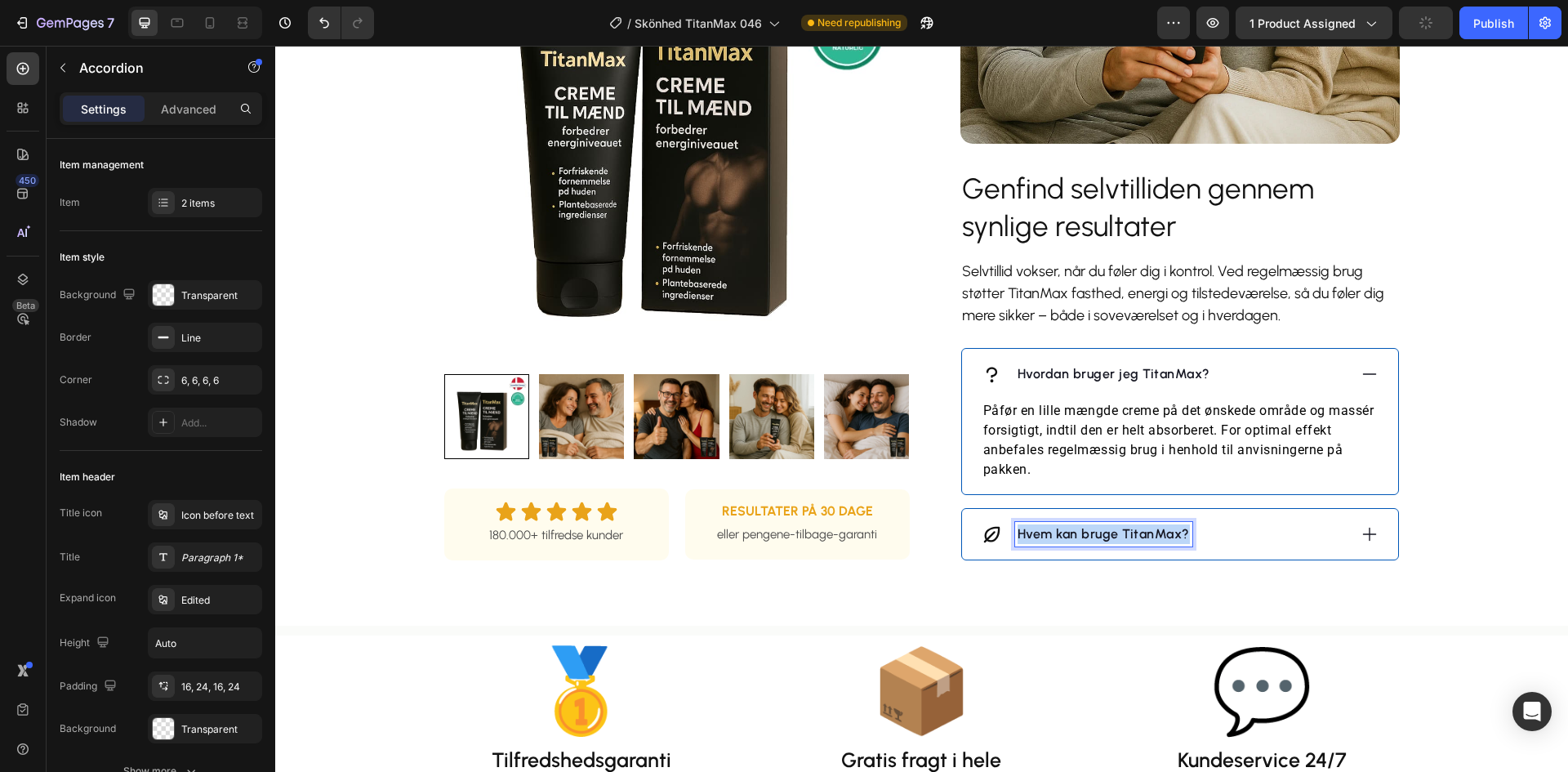
click at [1091, 535] on p "Hvem kan bruge TitanMax?" at bounding box center [1103, 534] width 173 height 20
click at [1260, 538] on div "Hvor ofte skal jeg bruge det?" at bounding box center [1164, 534] width 366 height 25
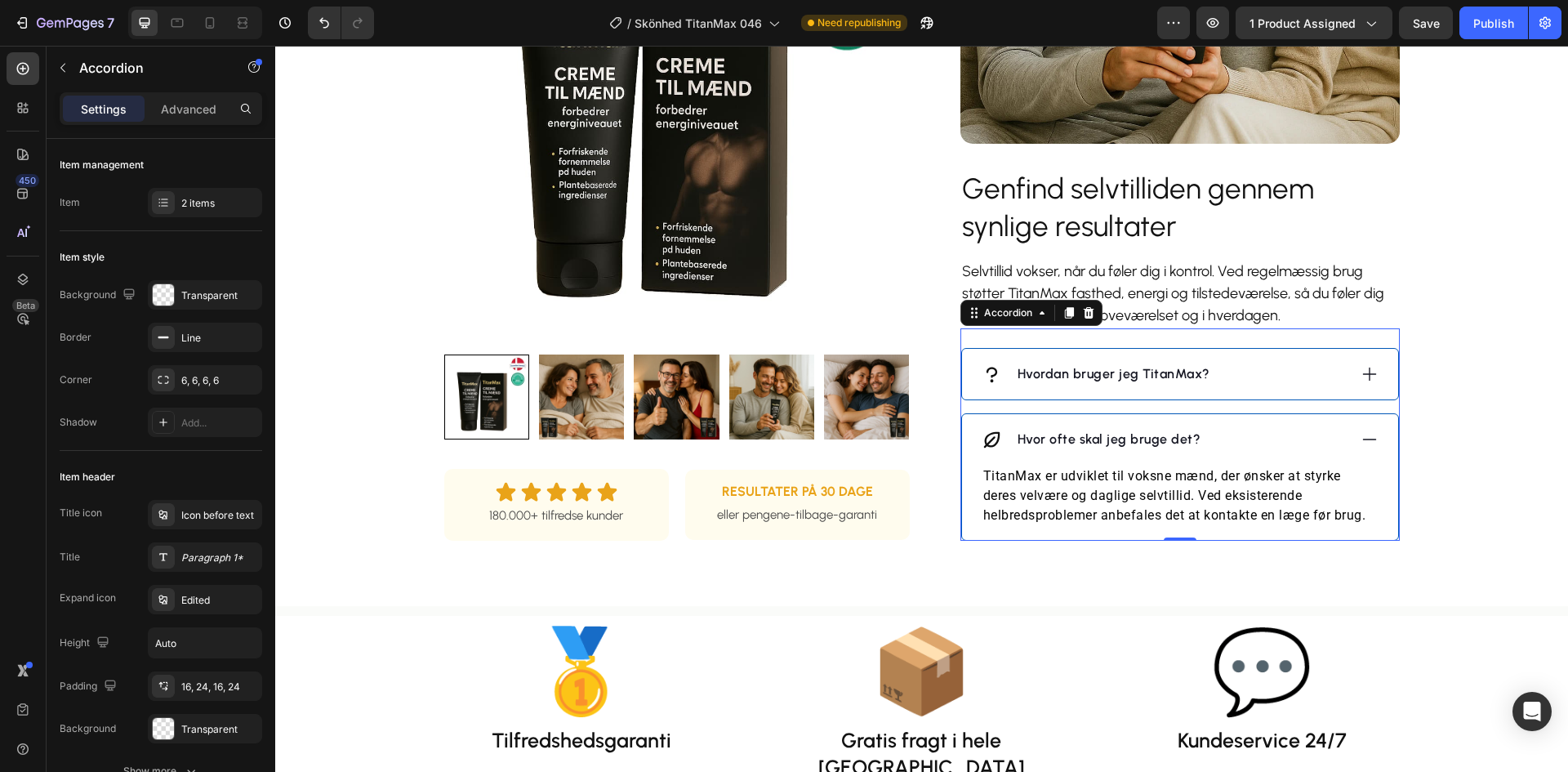
click at [1144, 510] on p "TitanMax er udviklet til voksne mænd, der ønsker at styrke deres velvære og dag…" at bounding box center [1179, 495] width 394 height 59
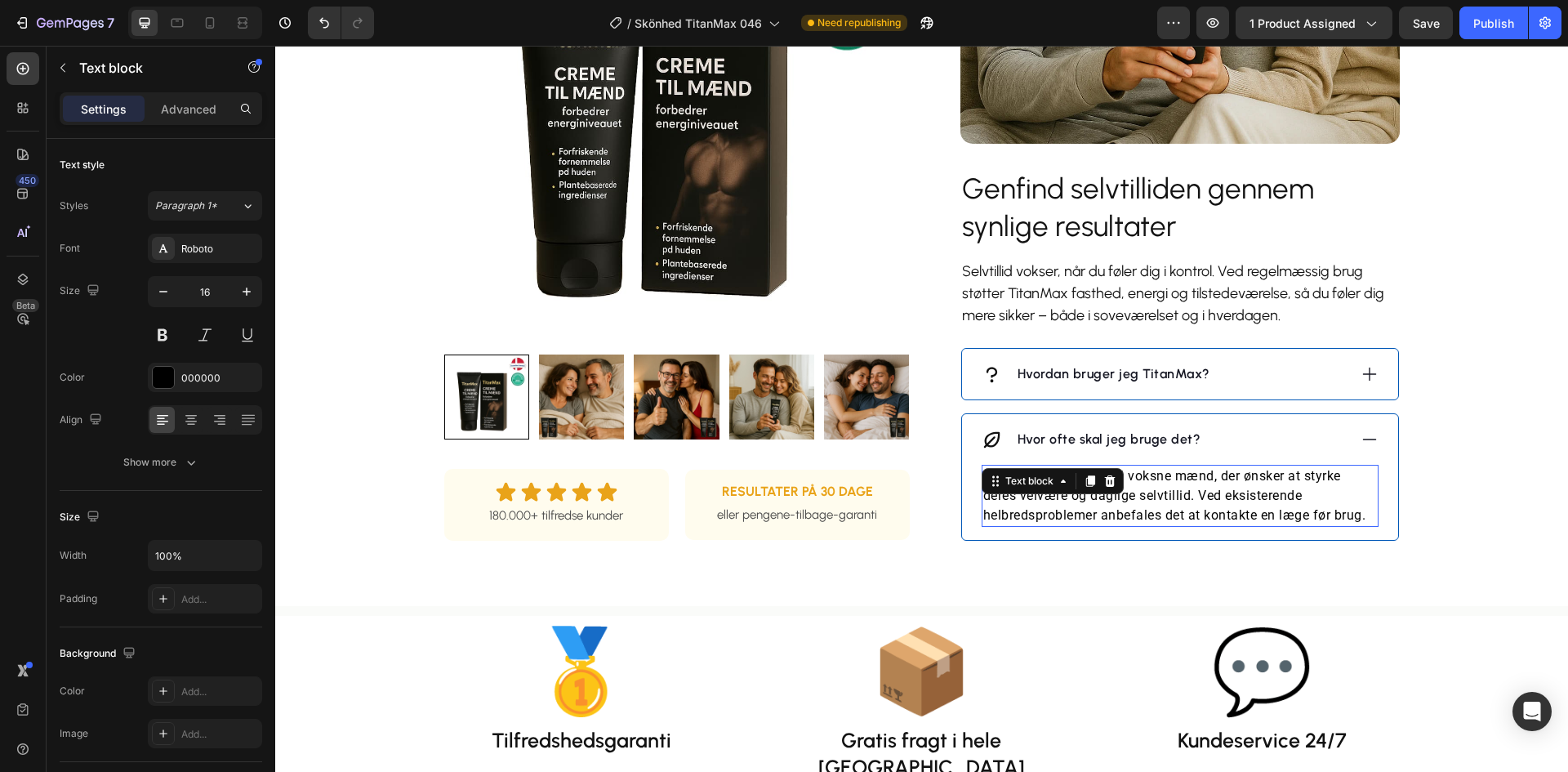
click at [1144, 510] on p "TitanMax er udviklet til voksne mænd, der ønsker at styrke deres velvære og dag…" at bounding box center [1179, 495] width 394 height 59
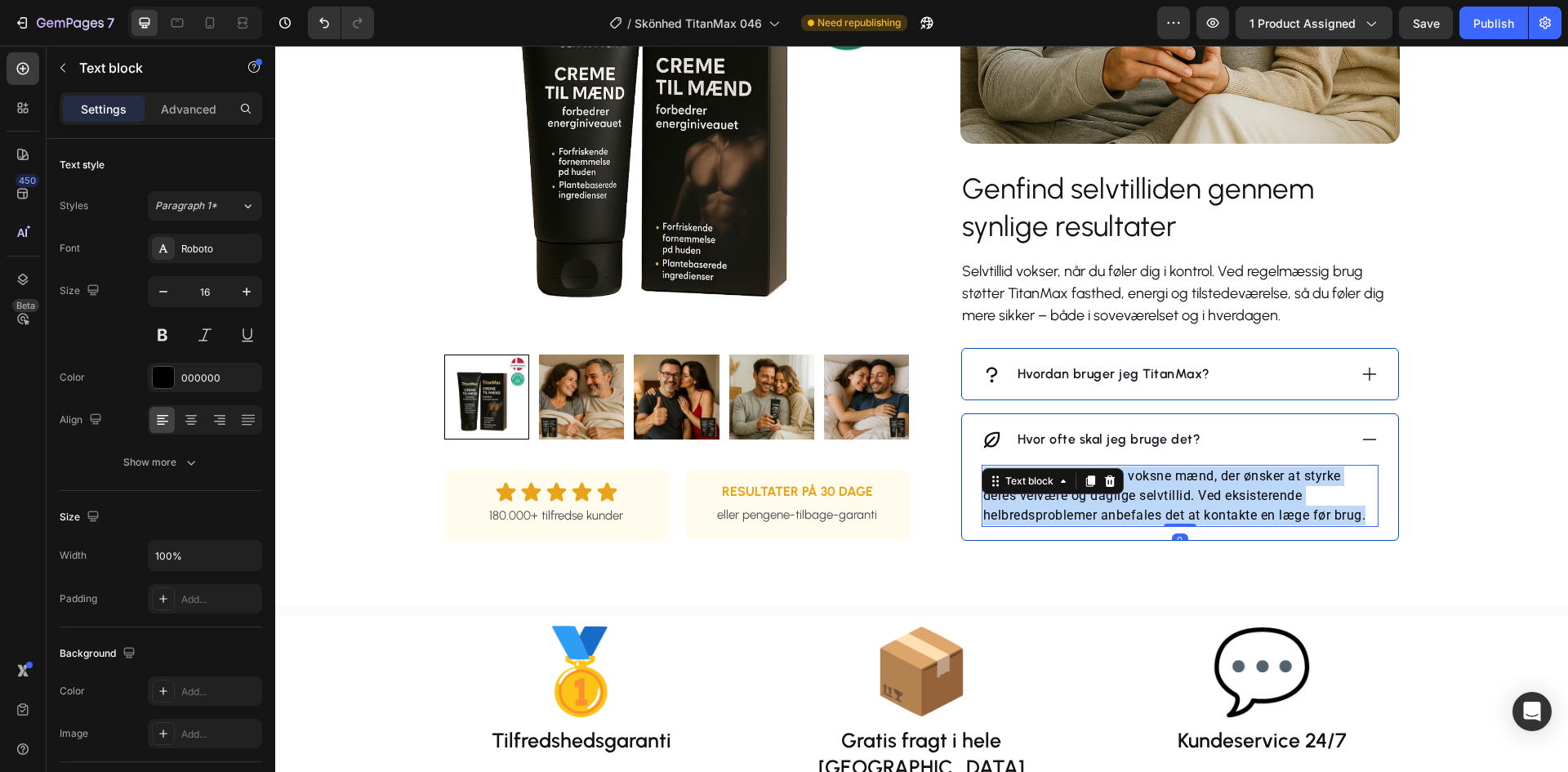
click at [1144, 510] on p "TitanMax er udviklet til voksne mænd, der ønsker at styrke deres velvære og dag…" at bounding box center [1179, 495] width 394 height 59
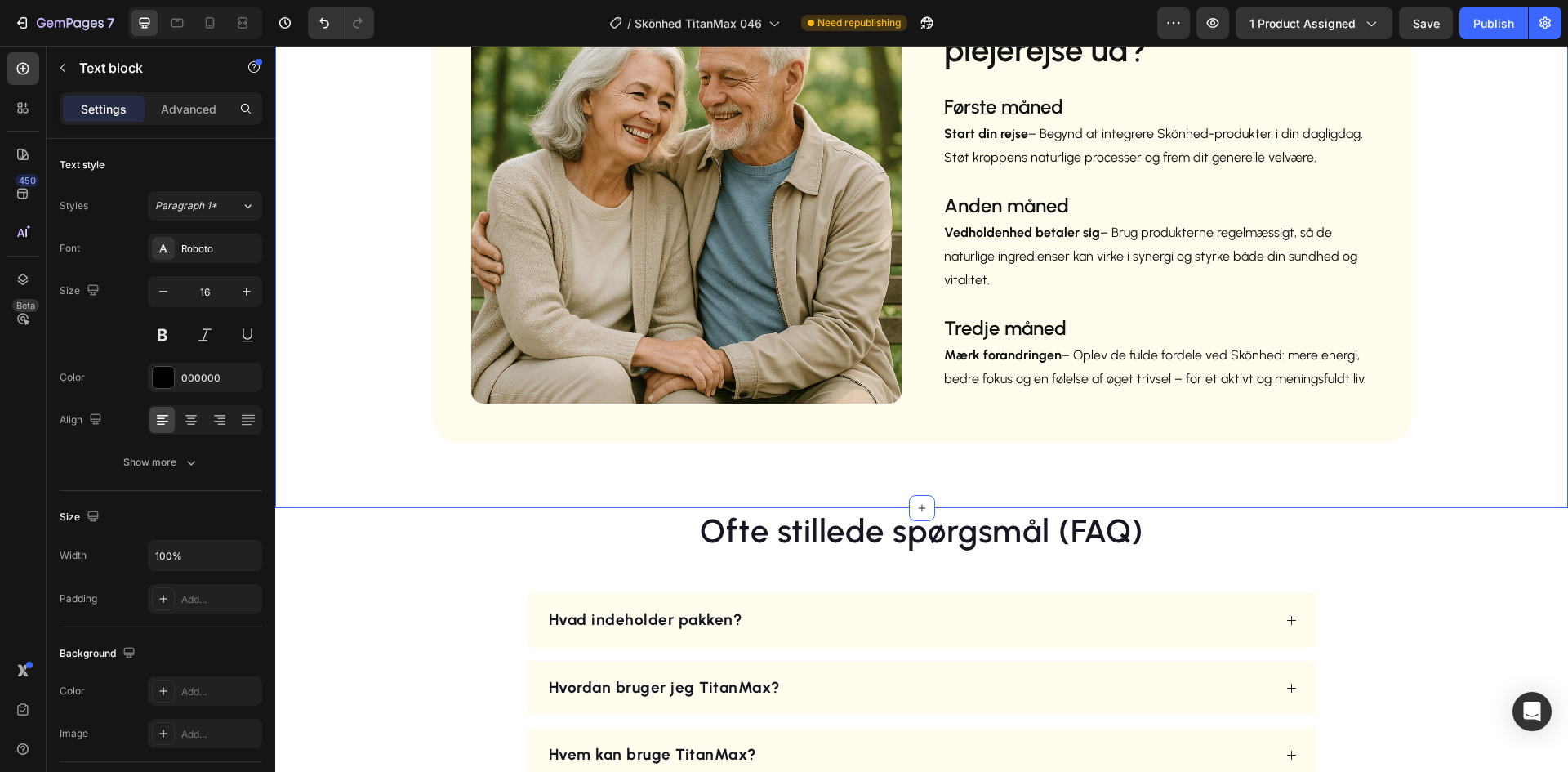
scroll to position [2694, 0]
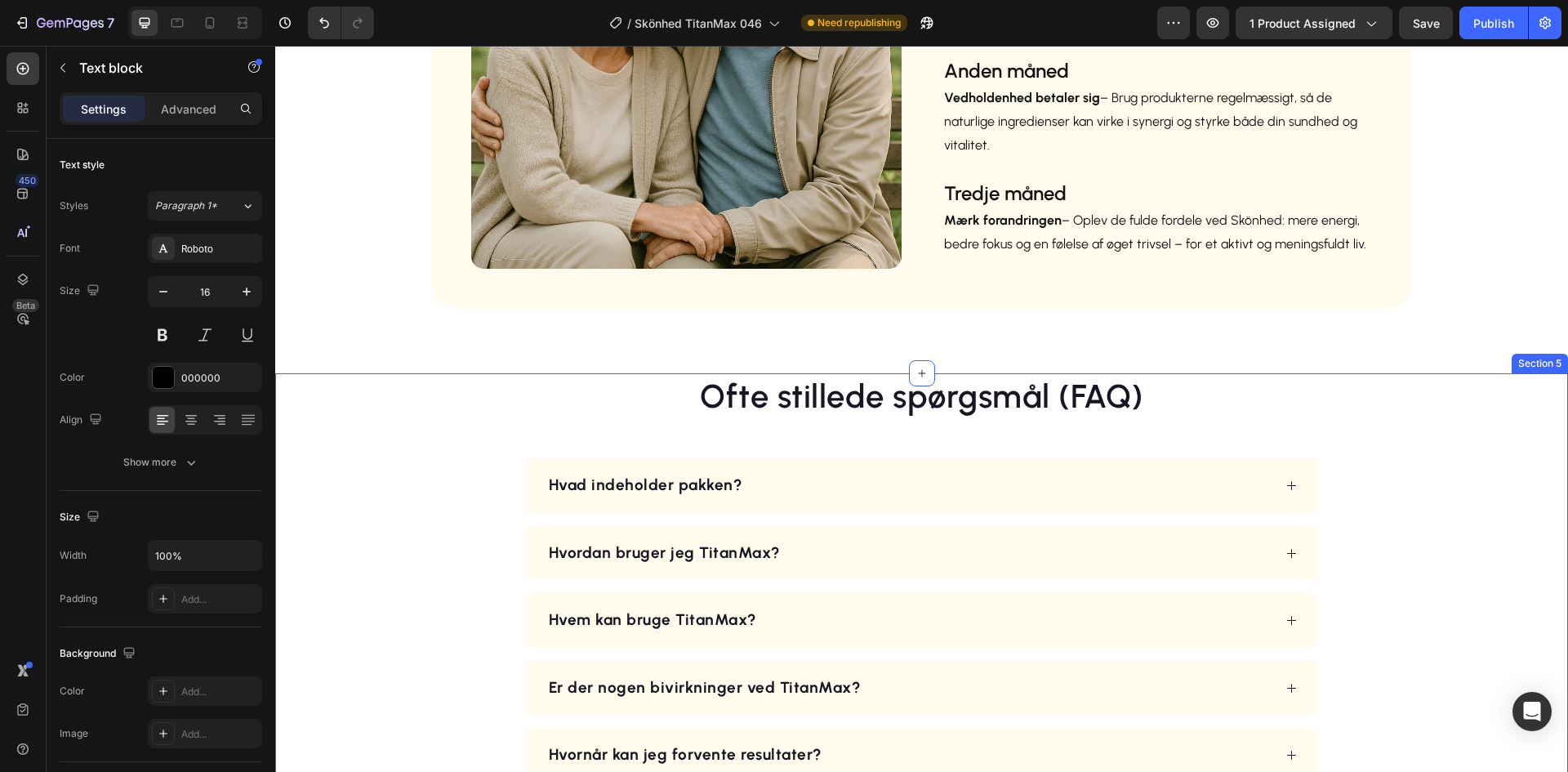
click at [1377, 417] on div "Ofte stillede spørgsmål (FAQ) Heading Hvad indeholder pakken? Hvordan bruger je…" at bounding box center [921, 577] width 1214 height 409
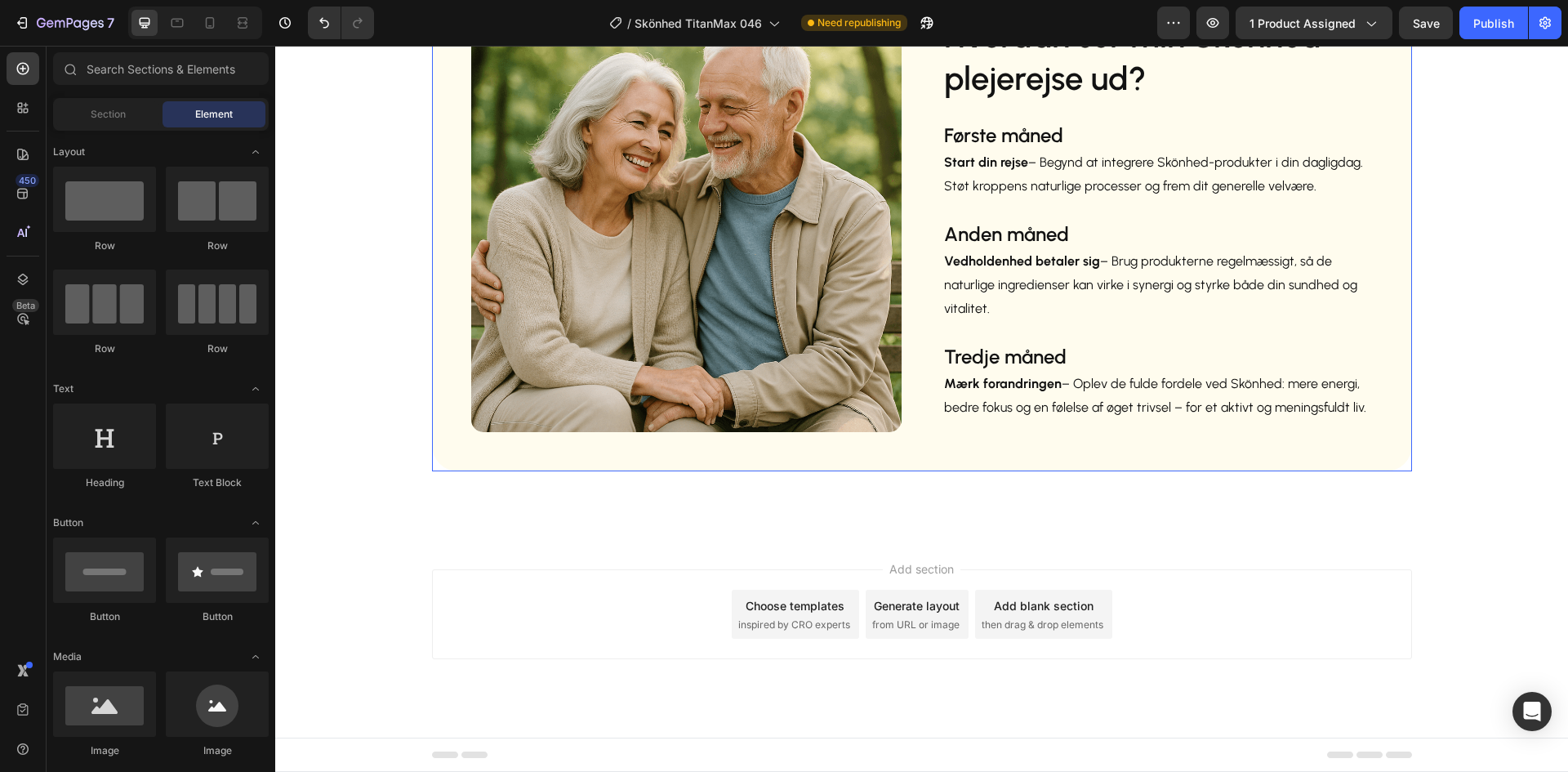
scroll to position [2531, 0]
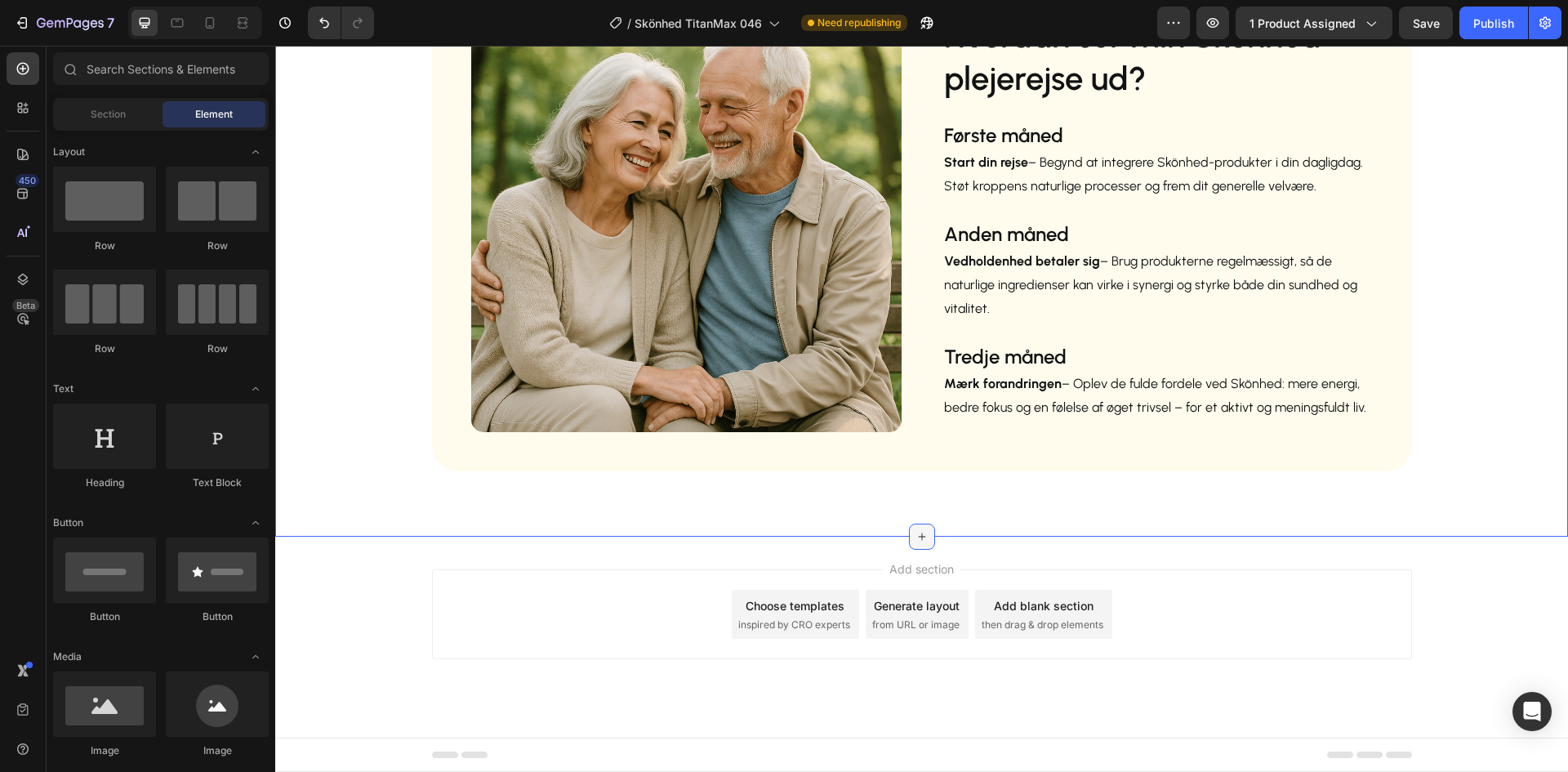
click at [921, 528] on div at bounding box center [921, 536] width 26 height 26
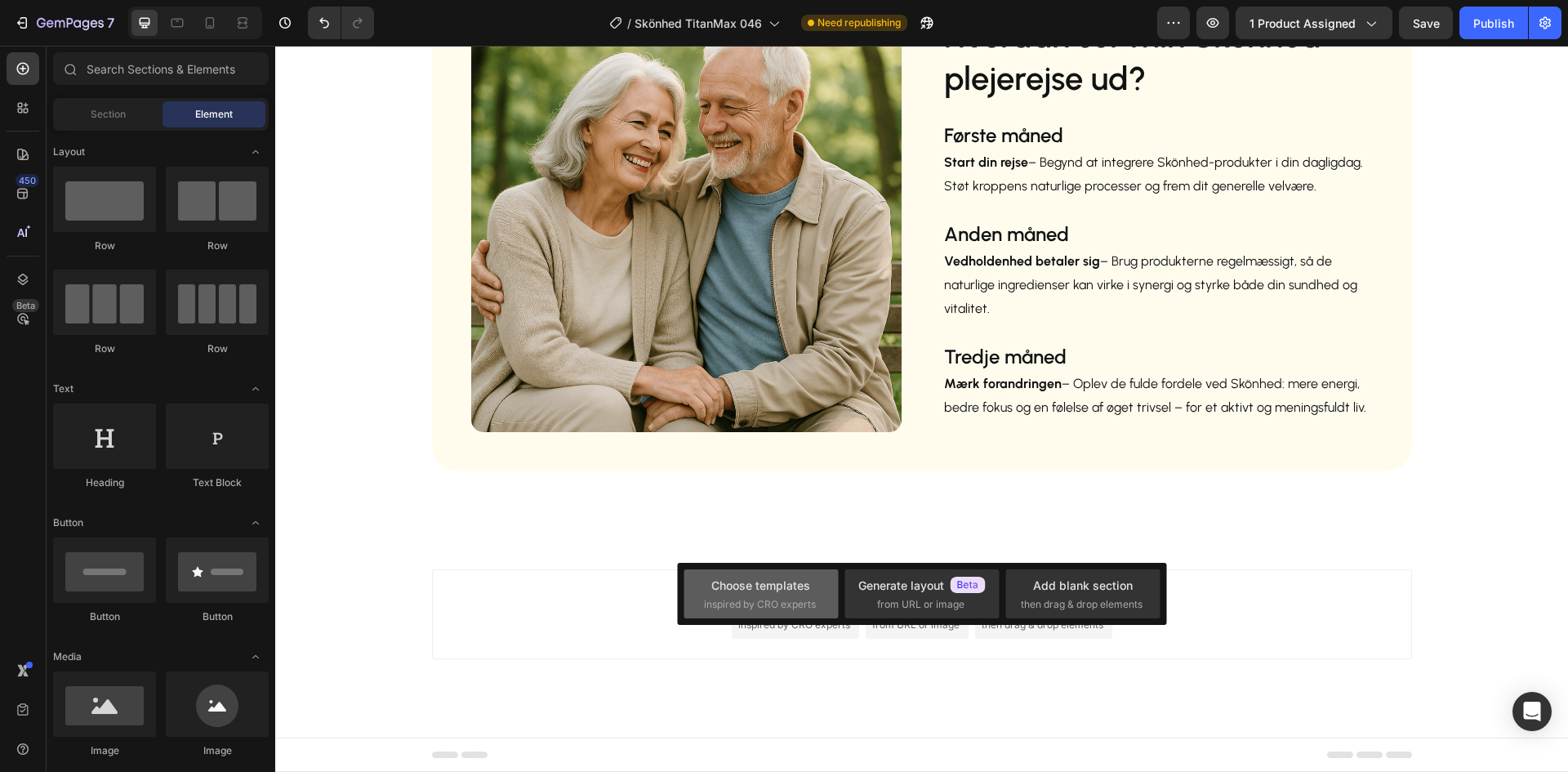
click at [762, 604] on span "inspired by CRO experts" at bounding box center [759, 604] width 112 height 15
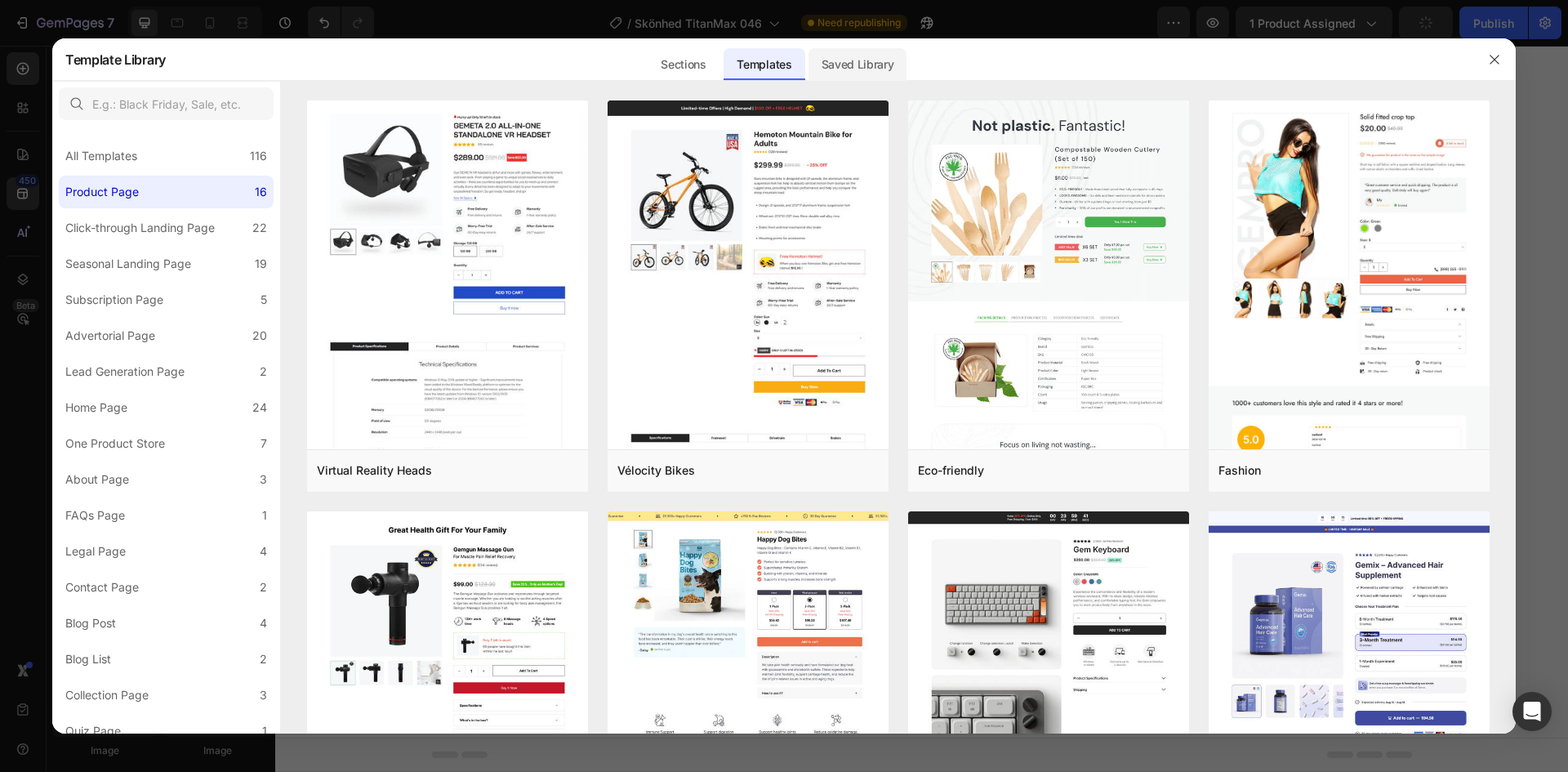
click at [857, 65] on div "Saved Library" at bounding box center [858, 64] width 99 height 32
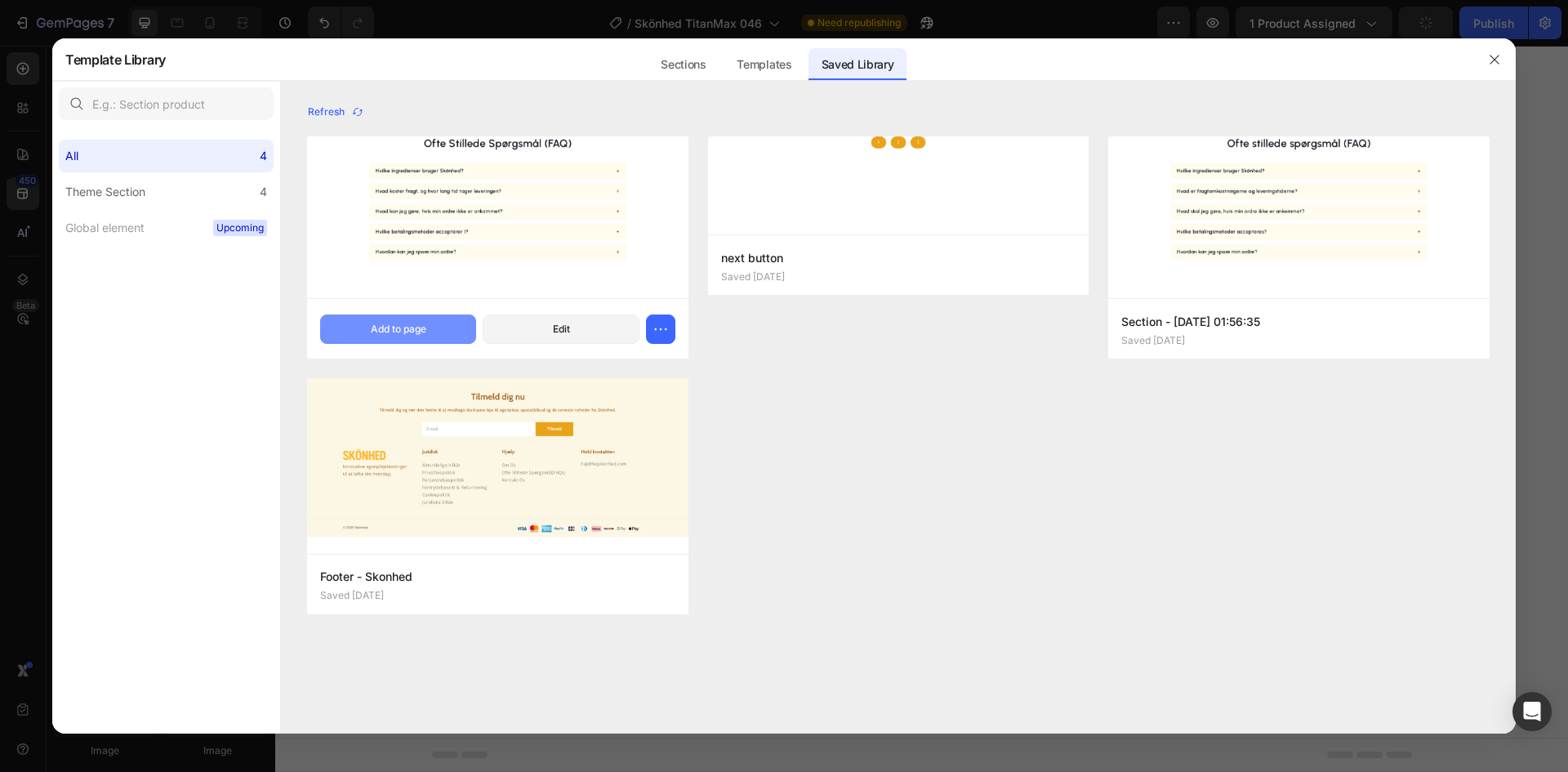
click at [387, 332] on div "Add to page" at bounding box center [398, 329] width 56 height 15
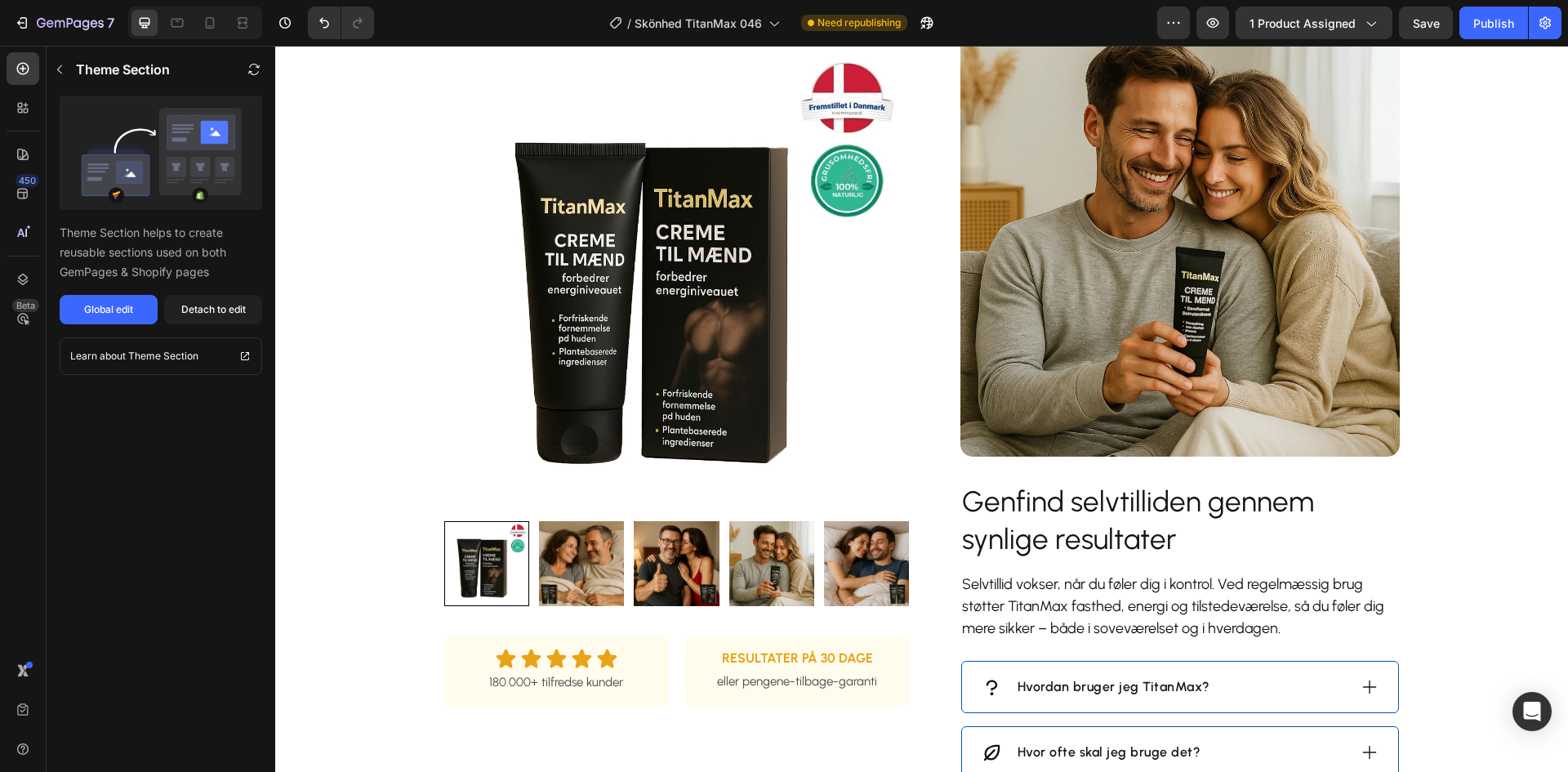
scroll to position [1209, 0]
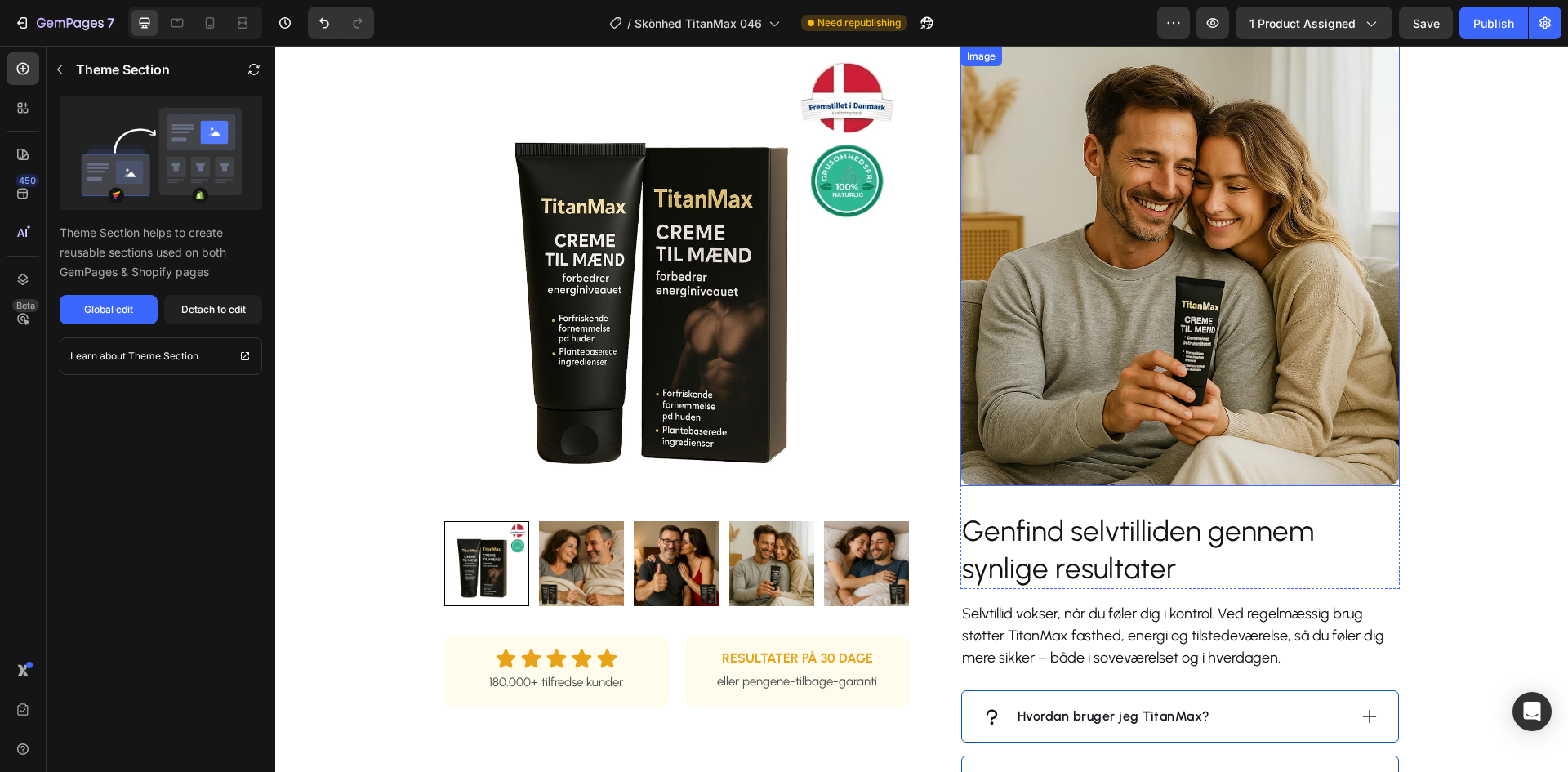
click at [1181, 290] on img at bounding box center [1179, 266] width 439 height 439
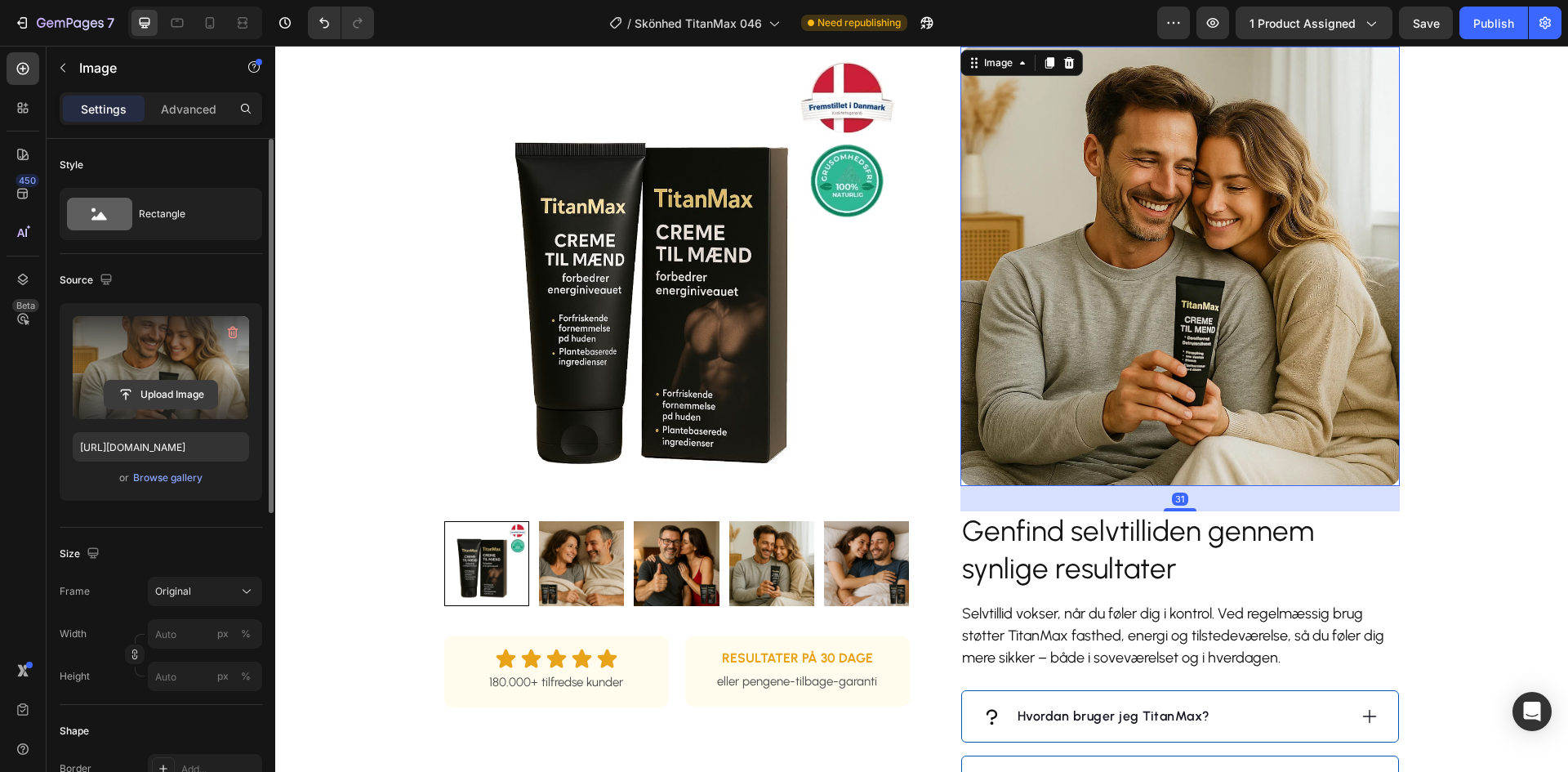
click at [180, 385] on input "file" at bounding box center [161, 395] width 113 height 28
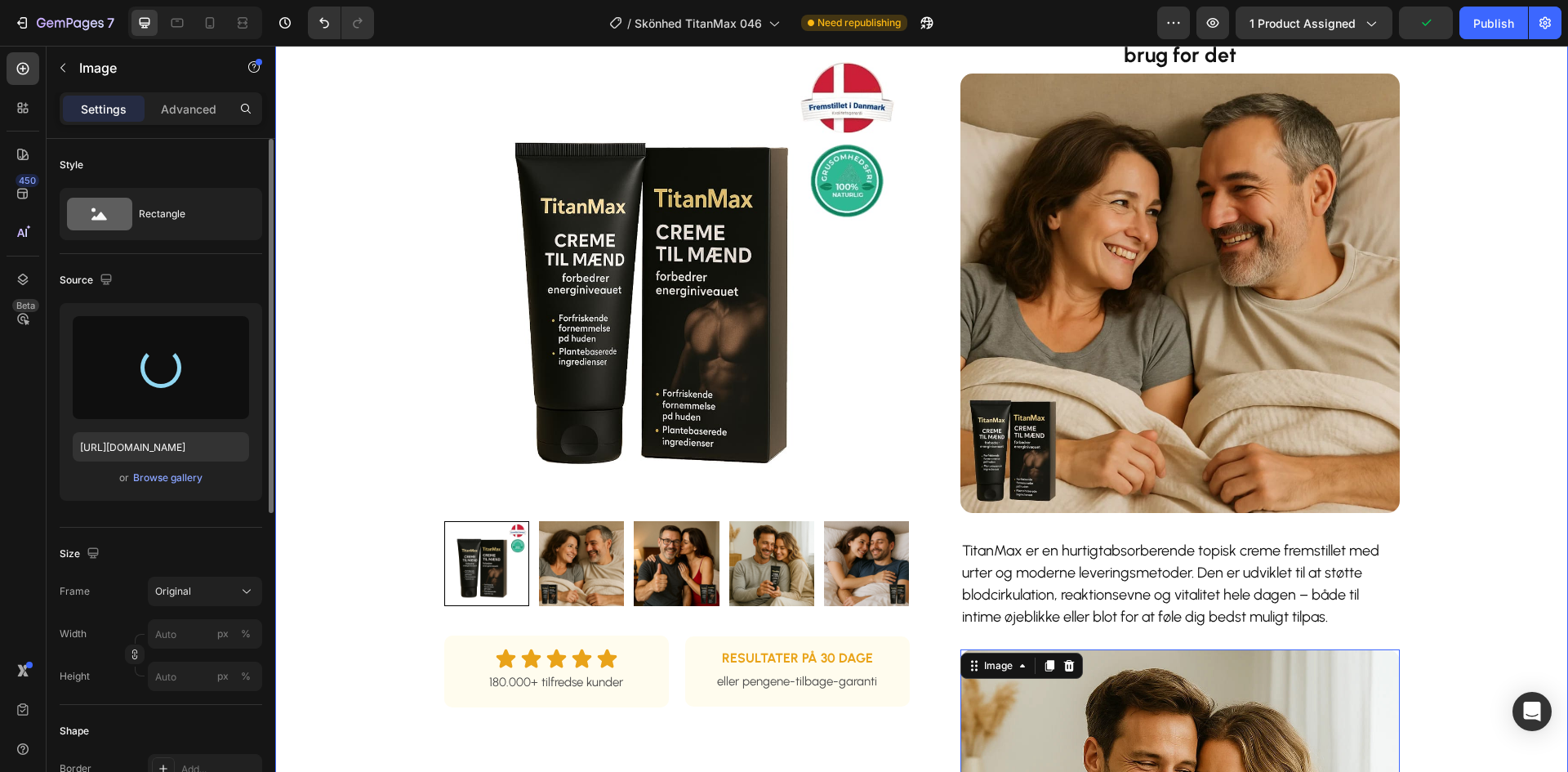
scroll to position [556, 0]
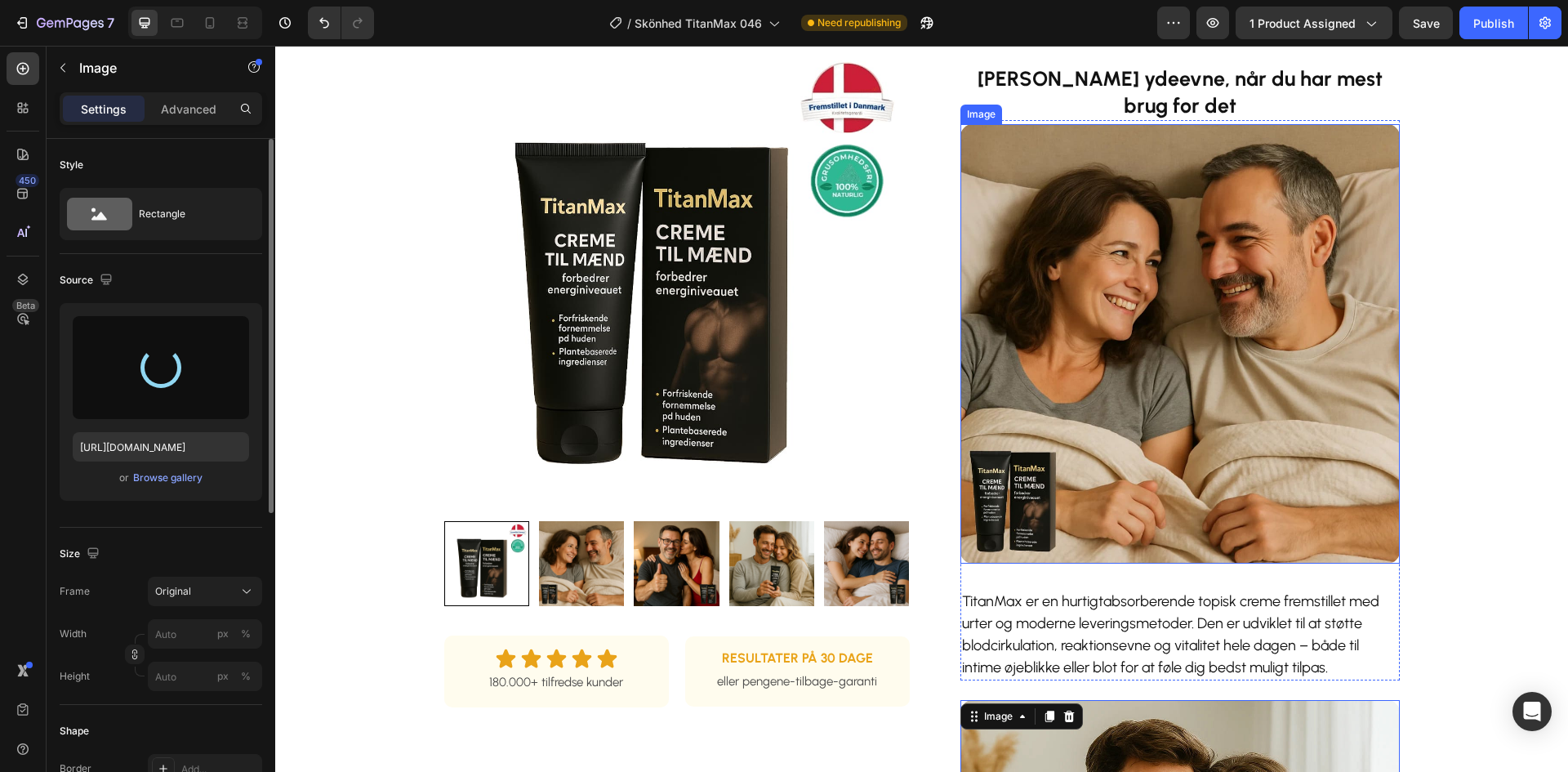
type input "[URL][DOMAIN_NAME]"
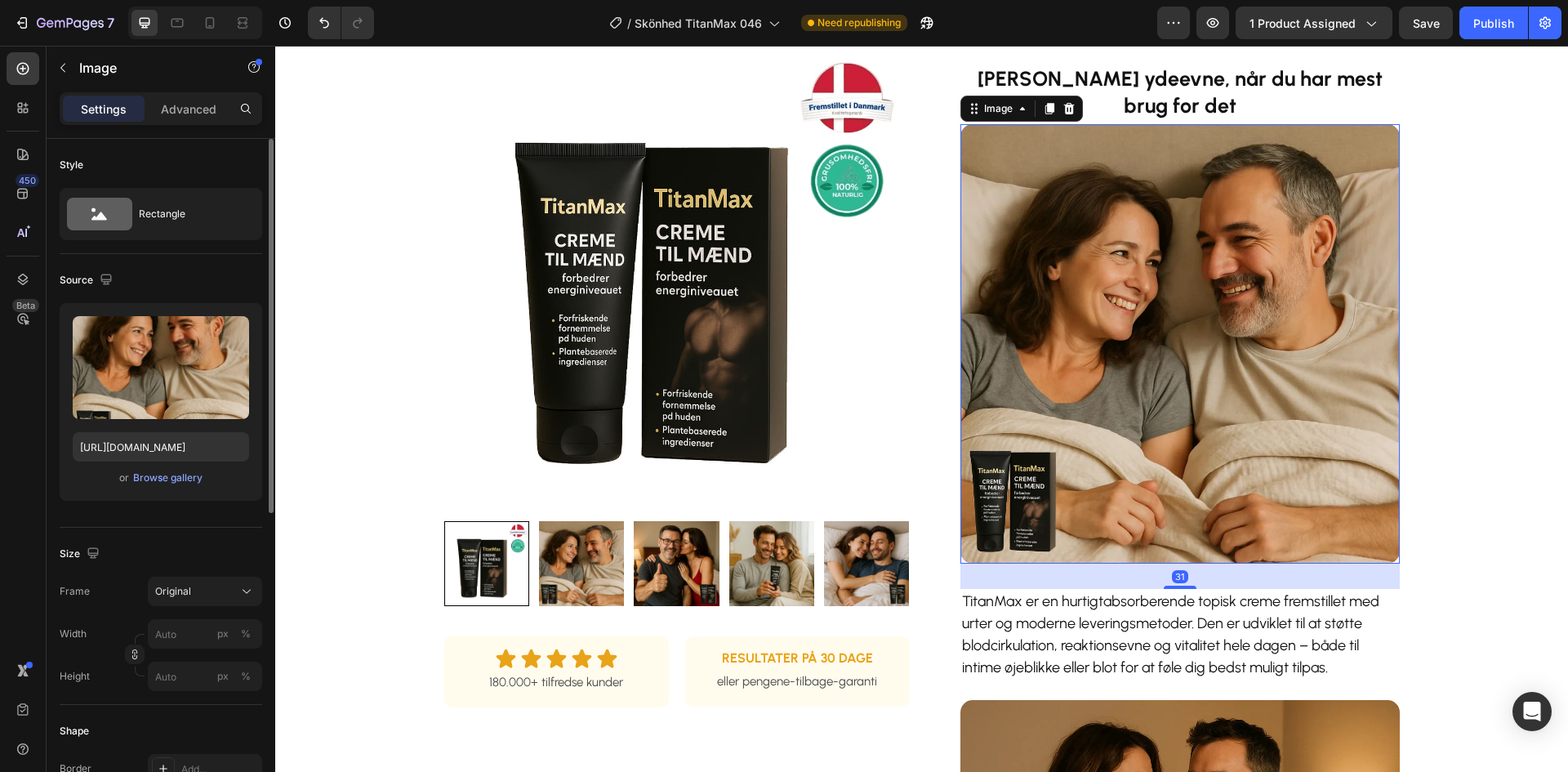
click at [1157, 377] on img at bounding box center [1179, 343] width 439 height 439
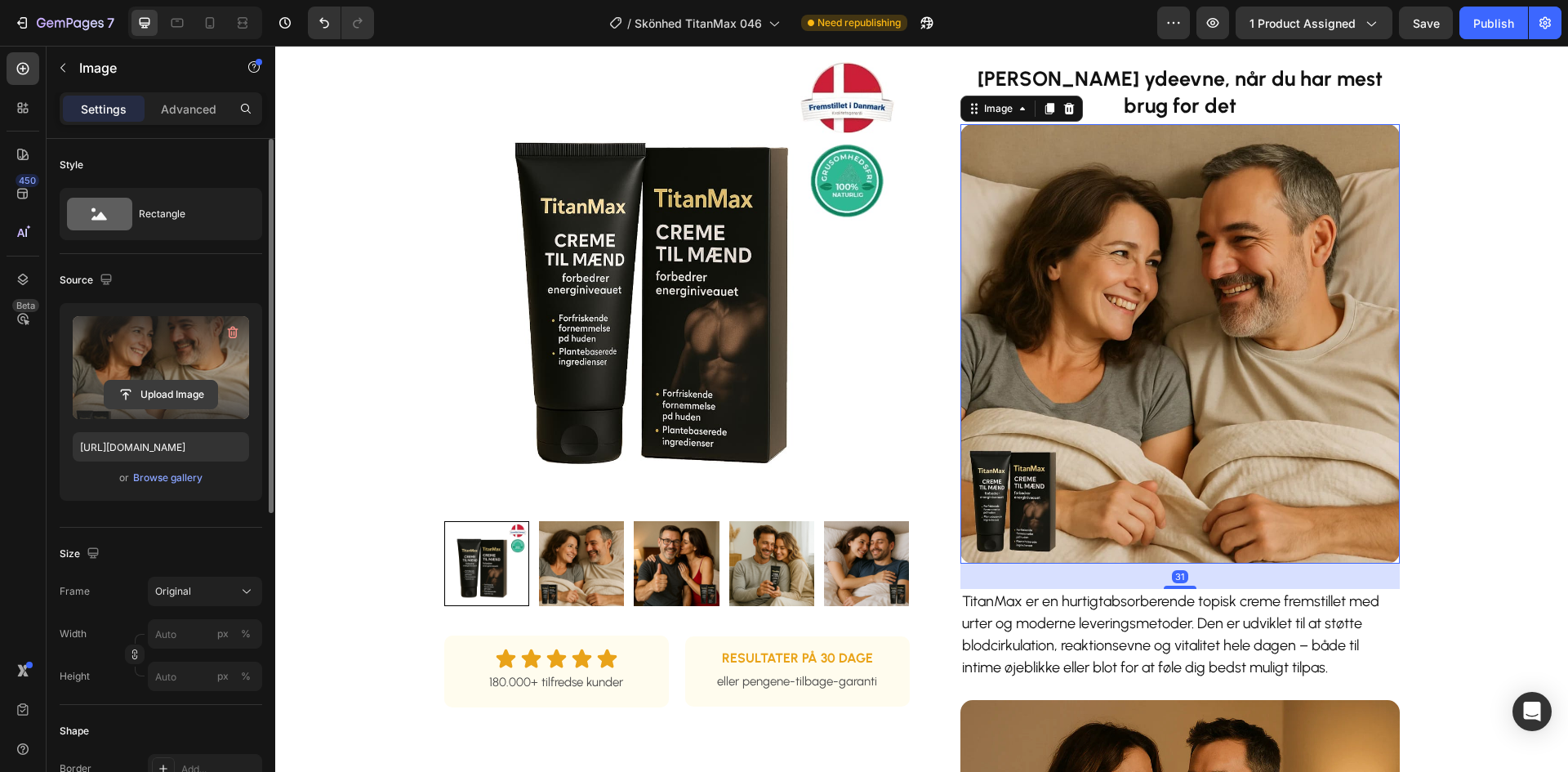
click at [142, 395] on input "file" at bounding box center [161, 395] width 113 height 28
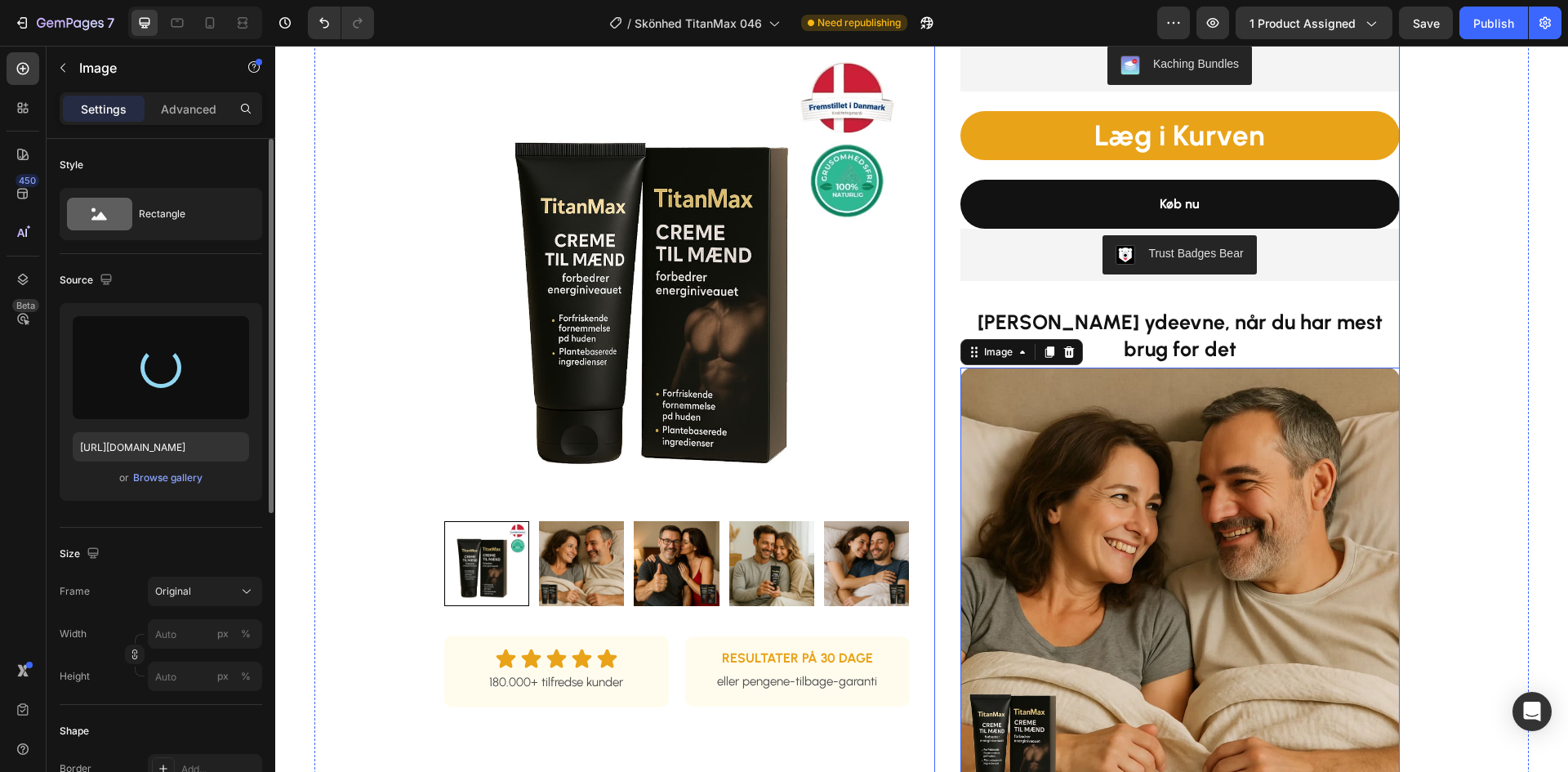
scroll to position [311, 0]
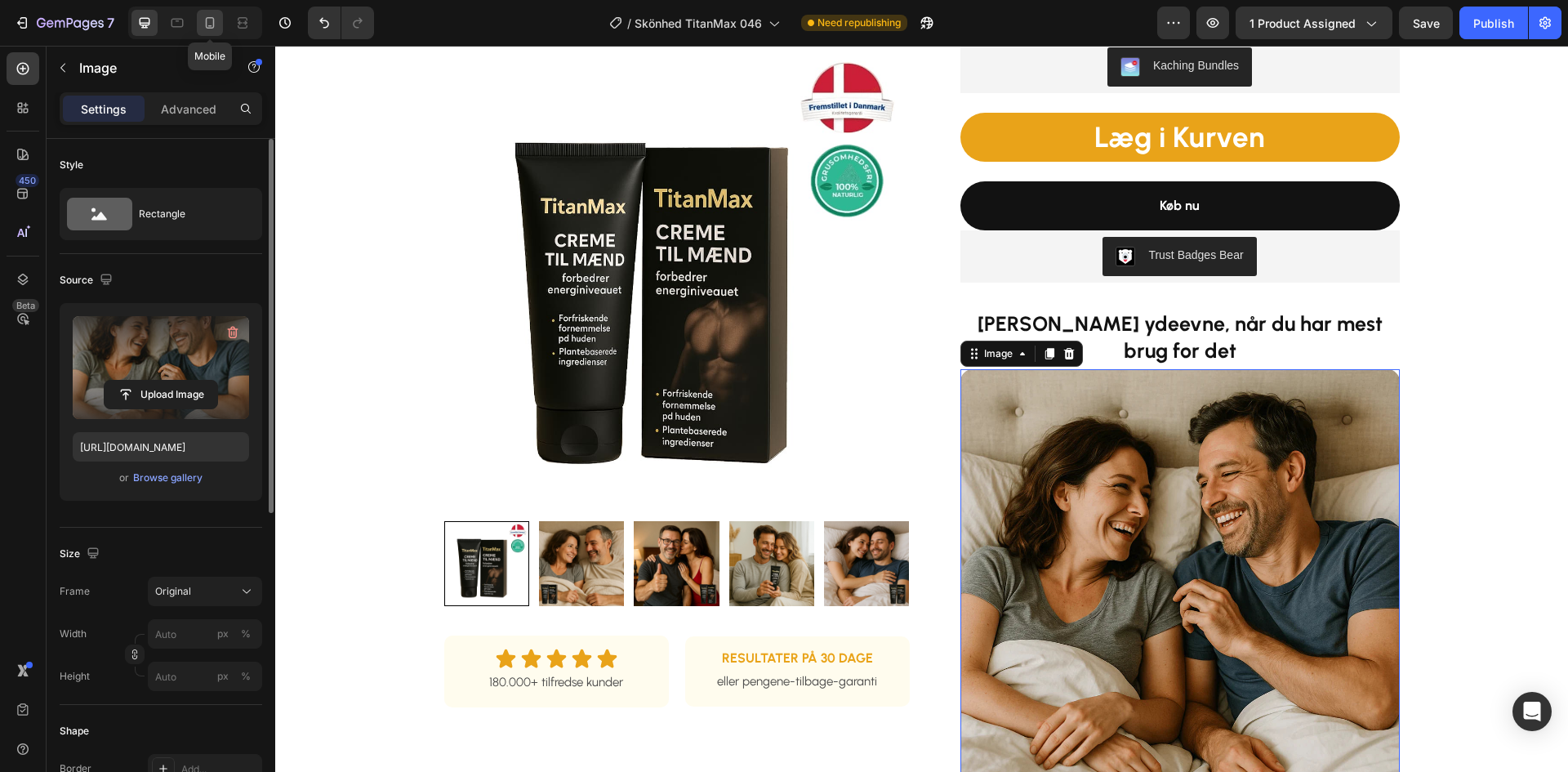
click at [208, 31] on div at bounding box center [209, 22] width 26 height 26
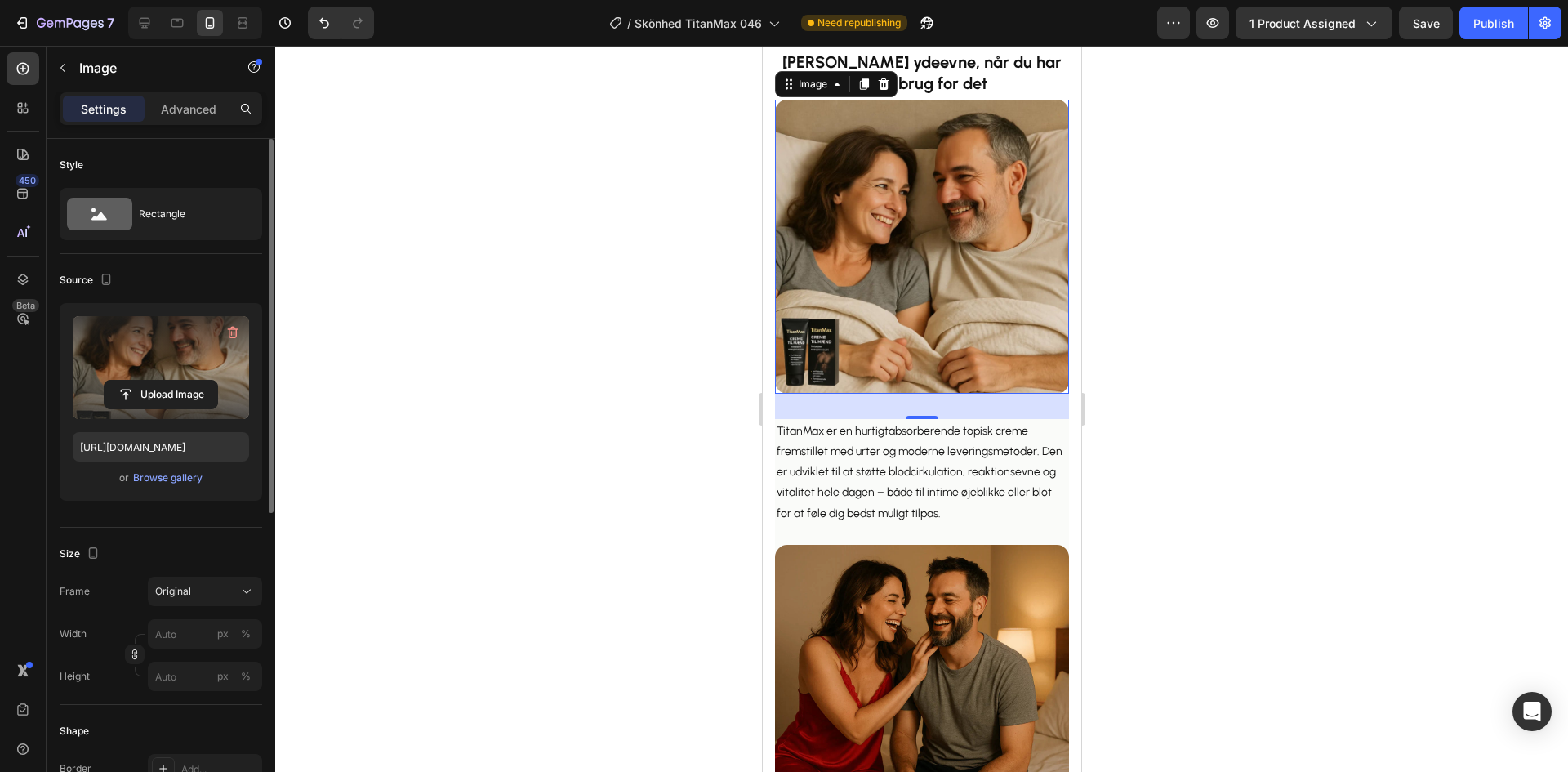
scroll to position [1064, 0]
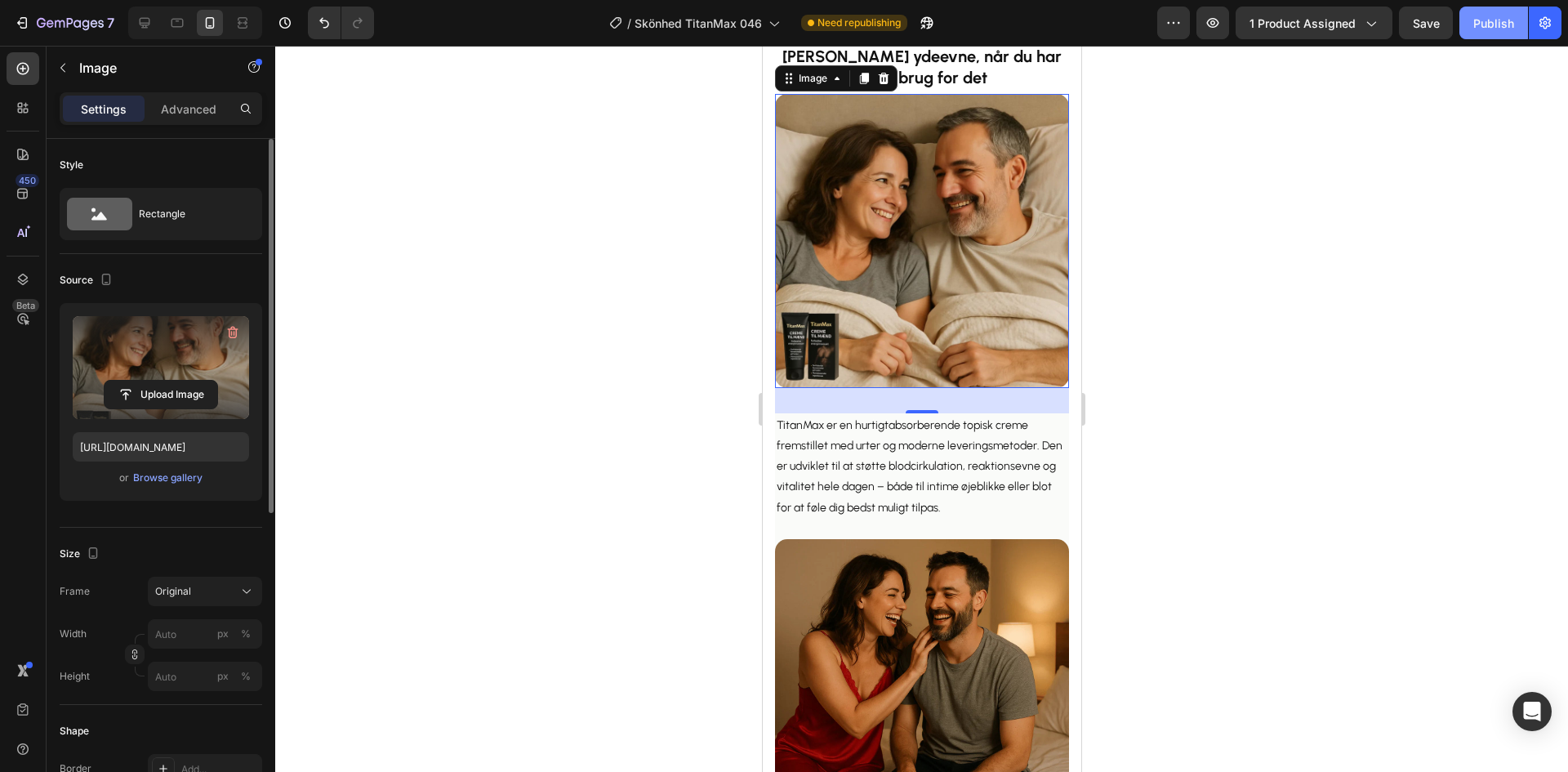
click at [1495, 23] on div "Publish" at bounding box center [1494, 23] width 41 height 17
click at [153, 23] on div at bounding box center [144, 22] width 26 height 26
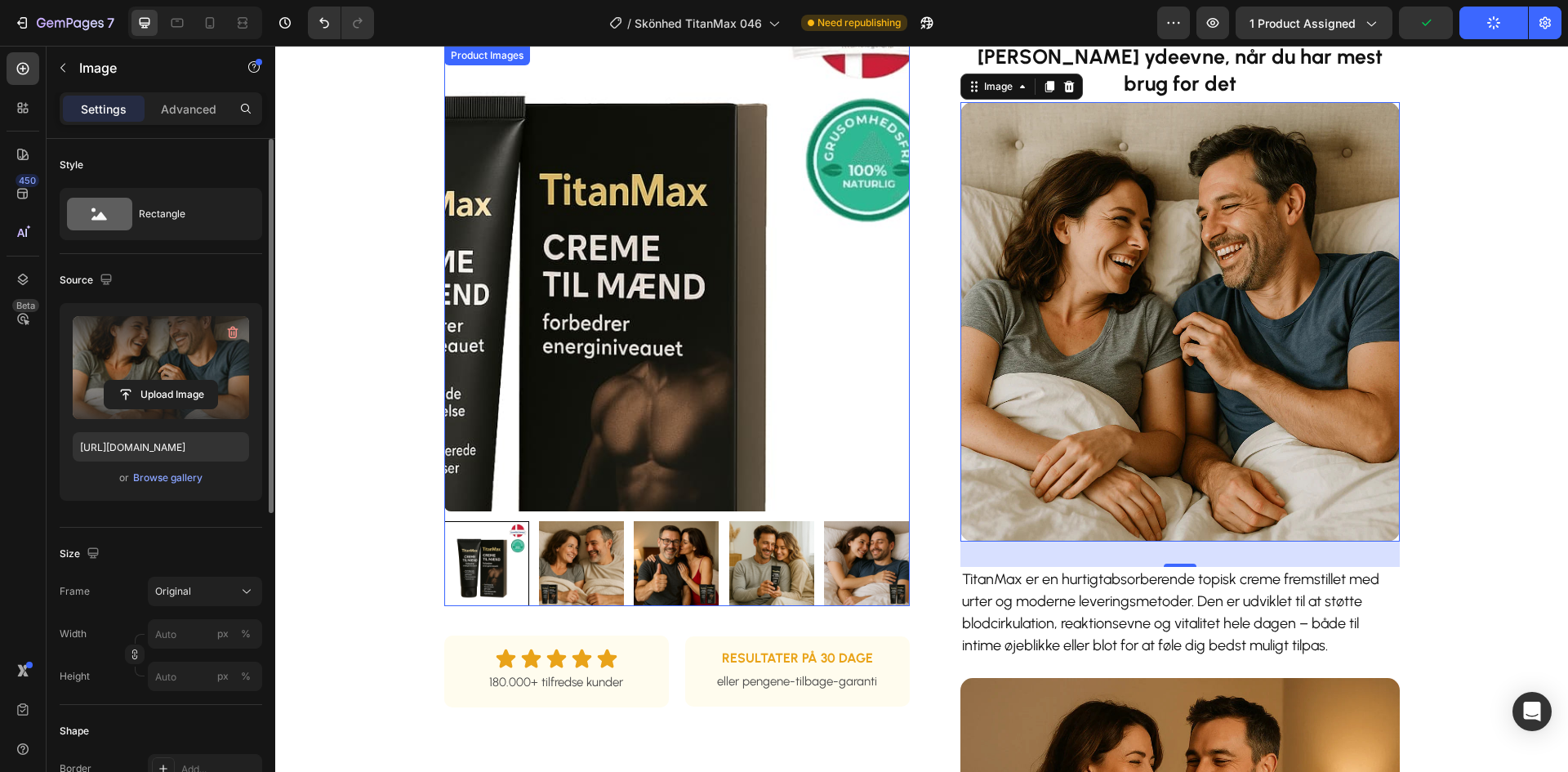
scroll to position [577, 0]
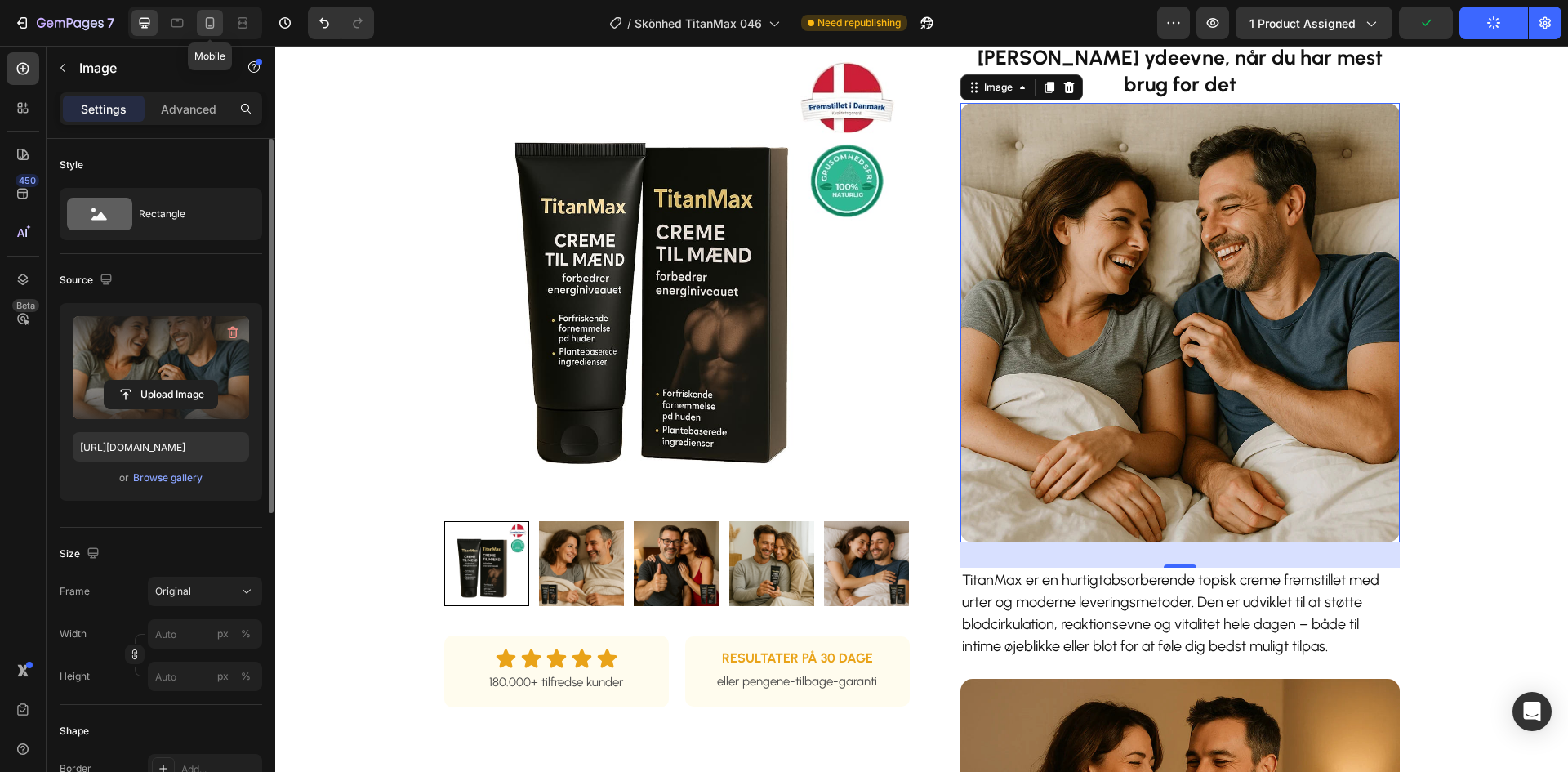
click at [198, 32] on div at bounding box center [209, 22] width 26 height 26
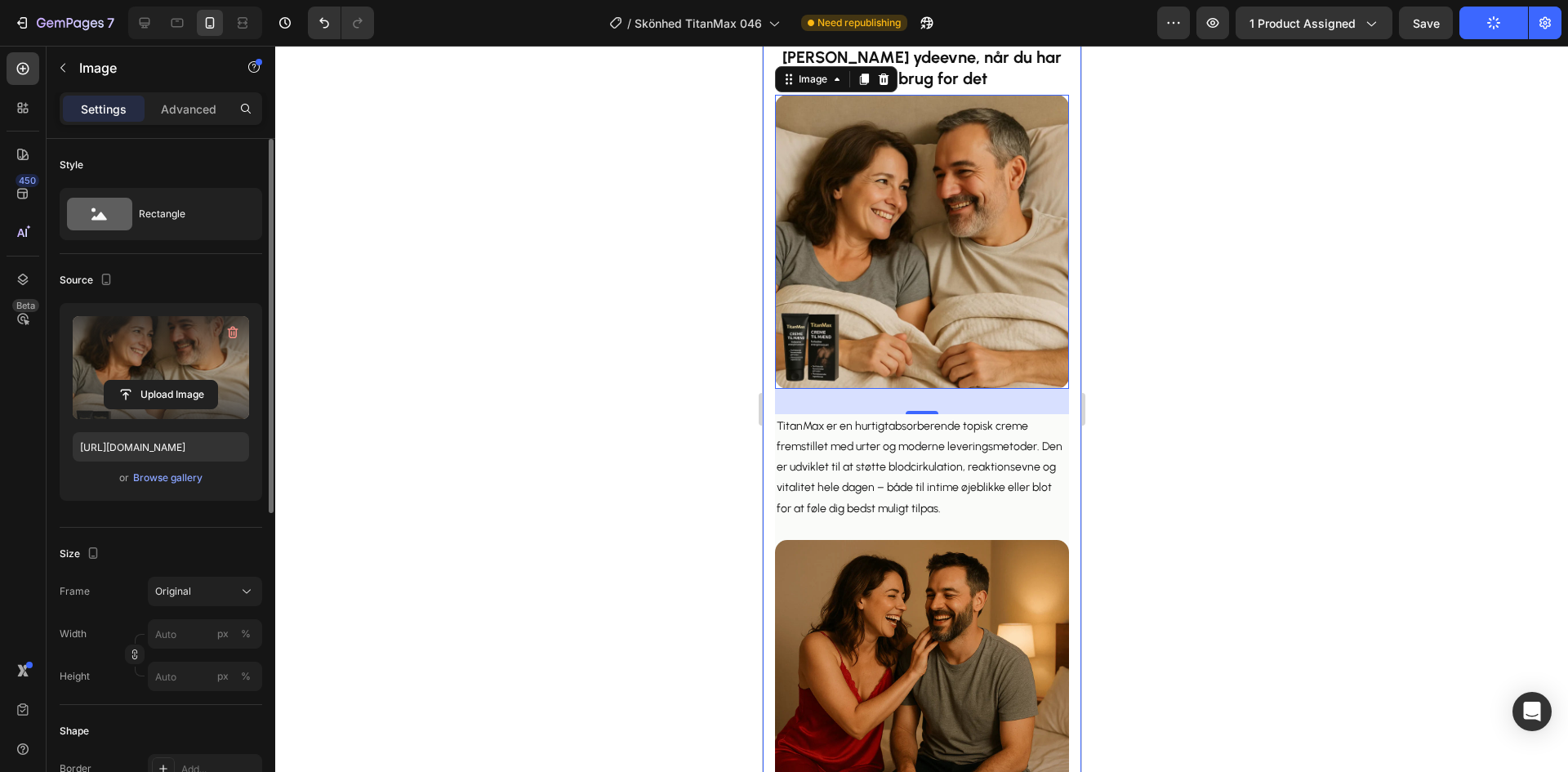
scroll to position [1064, 0]
drag, startPoint x: 911, startPoint y: 250, endPoint x: 1413, endPoint y: 332, distance: 508.7
click at [911, 250] on img at bounding box center [921, 241] width 294 height 294
click at [158, 395] on input "file" at bounding box center [161, 395] width 113 height 28
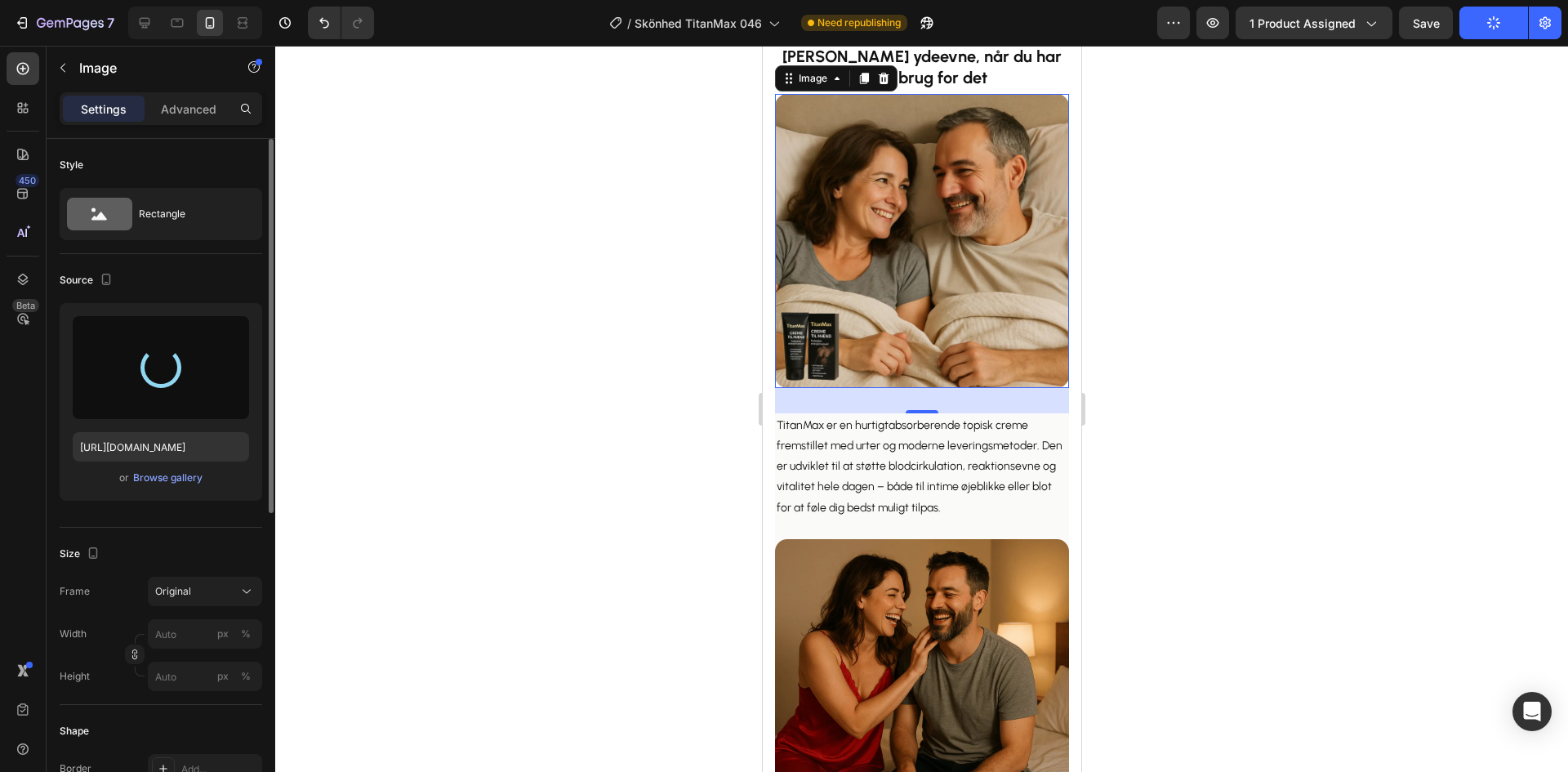
type input "[URL][DOMAIN_NAME]"
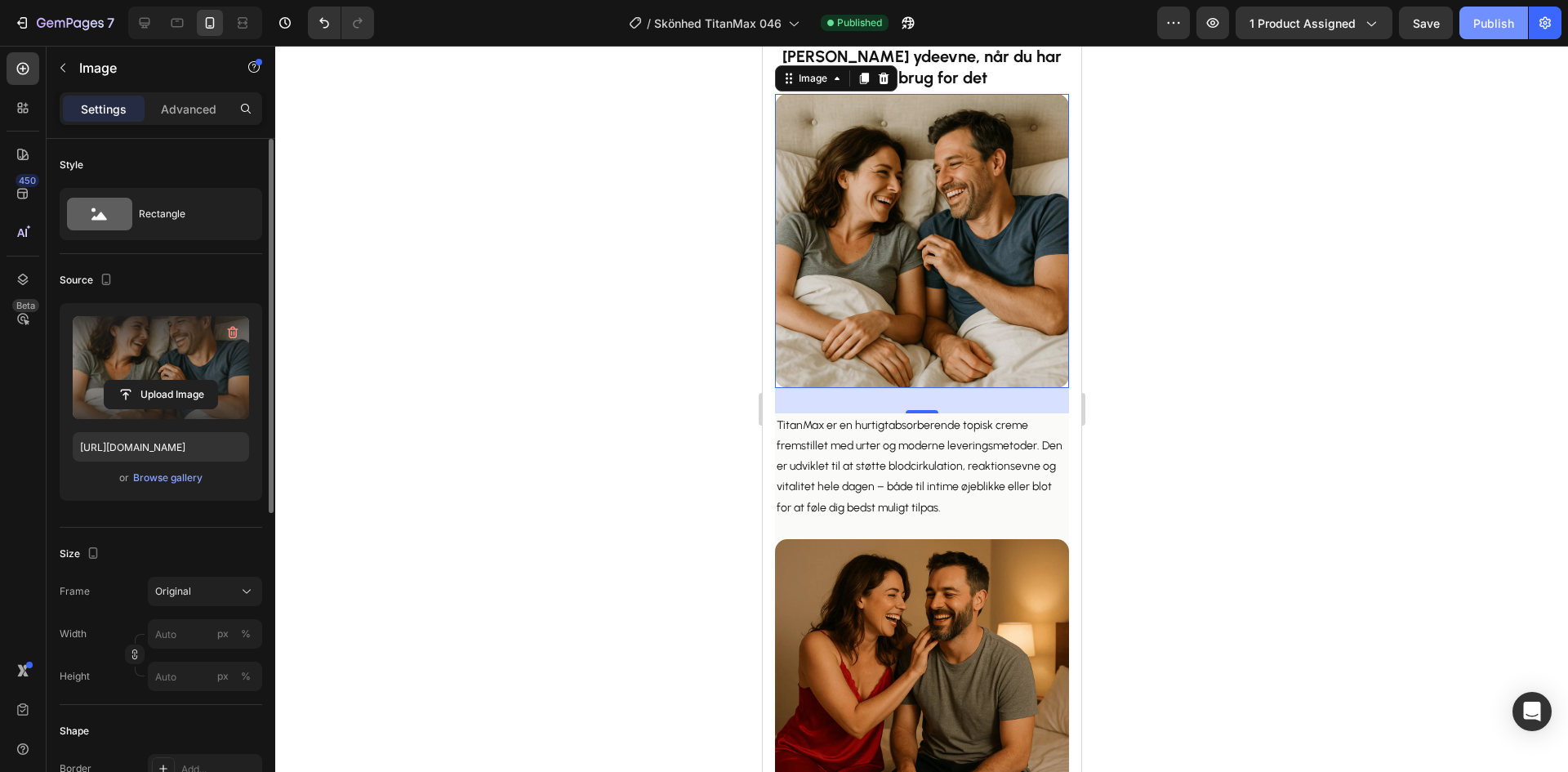
click at [1495, 13] on button "Publish" at bounding box center [1494, 23] width 68 height 32
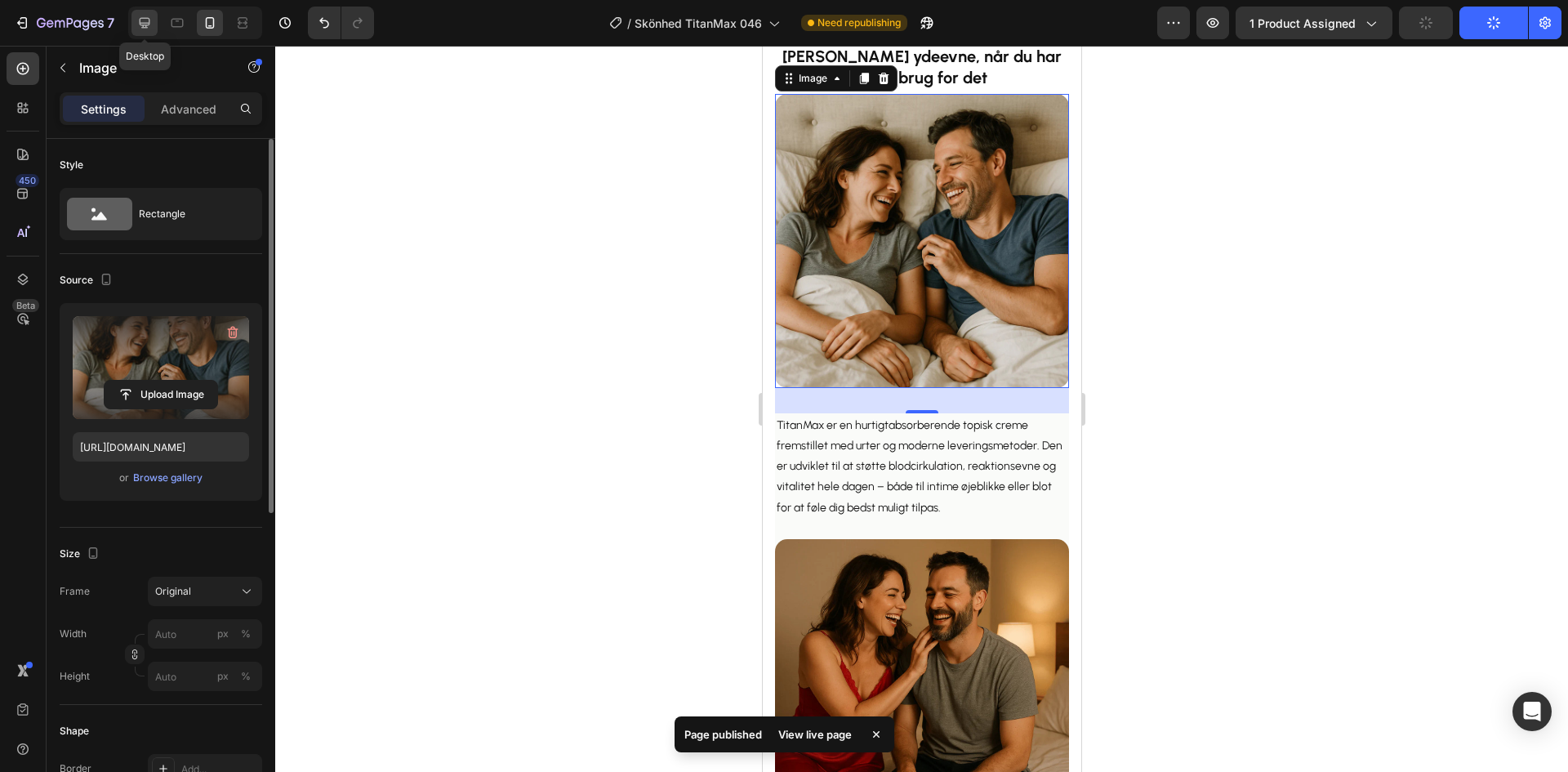
click at [149, 28] on icon at bounding box center [144, 22] width 16 height 16
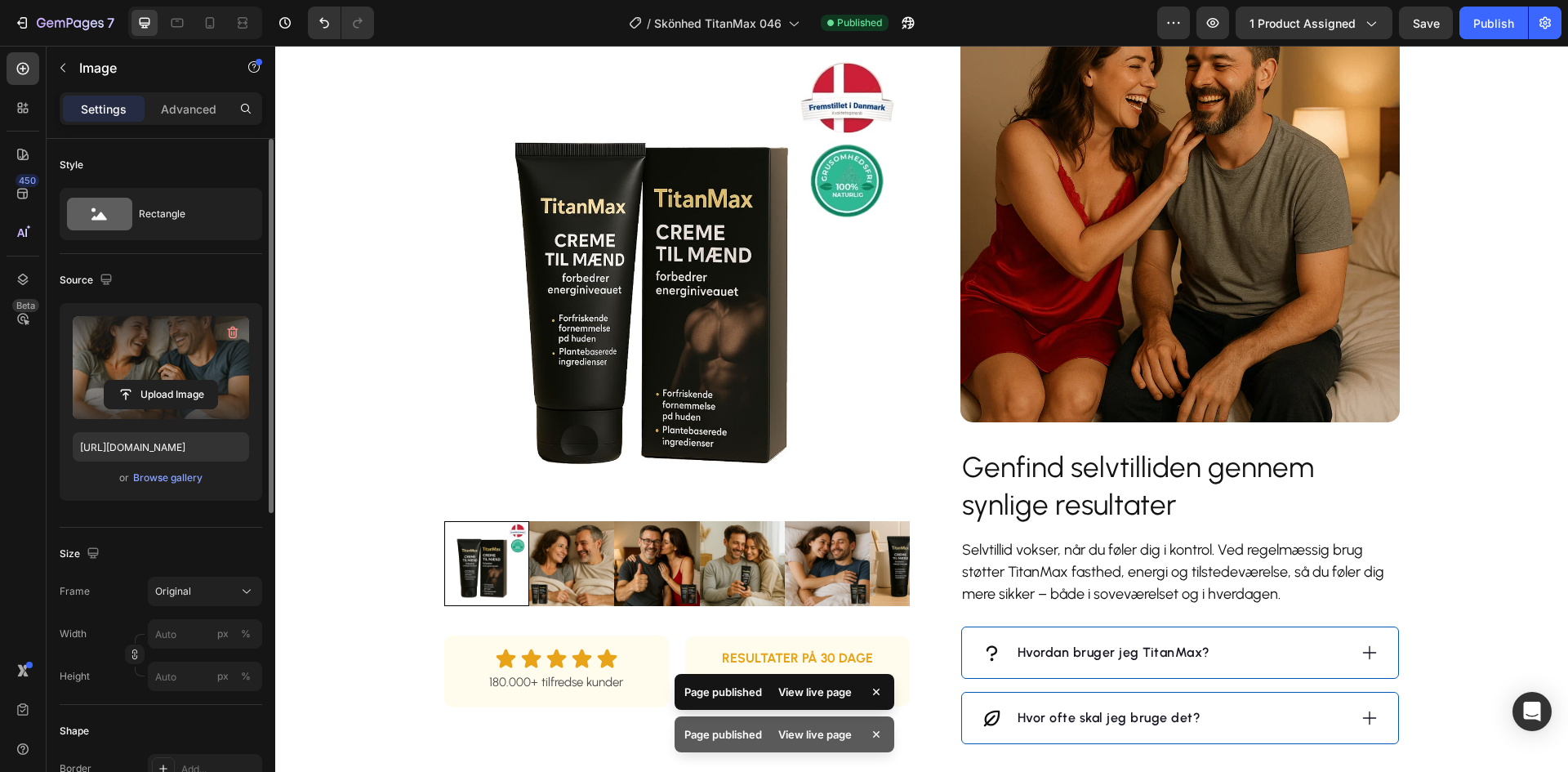
scroll to position [577, 0]
